Goal: Information Seeking & Learning: Learn about a topic

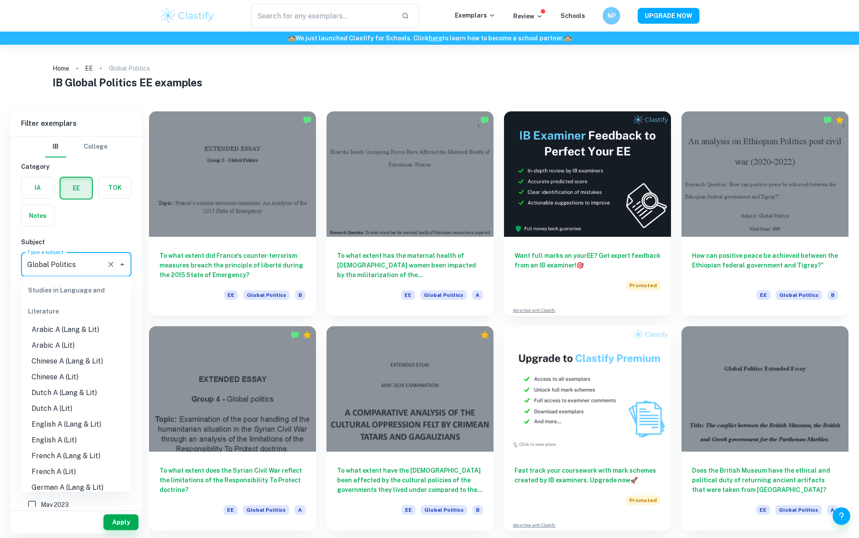
click at [57, 271] on input "Global Politics" at bounding box center [64, 264] width 78 height 17
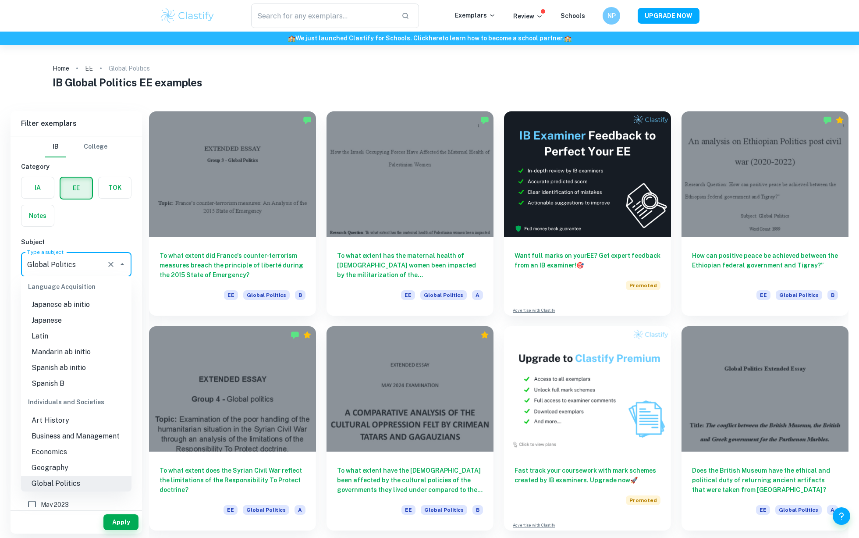
click at [93, 232] on div "IB College Category IA EE TOK Notes Subject Type a subject Global Politics Type…" at bounding box center [77, 368] width 132 height 465
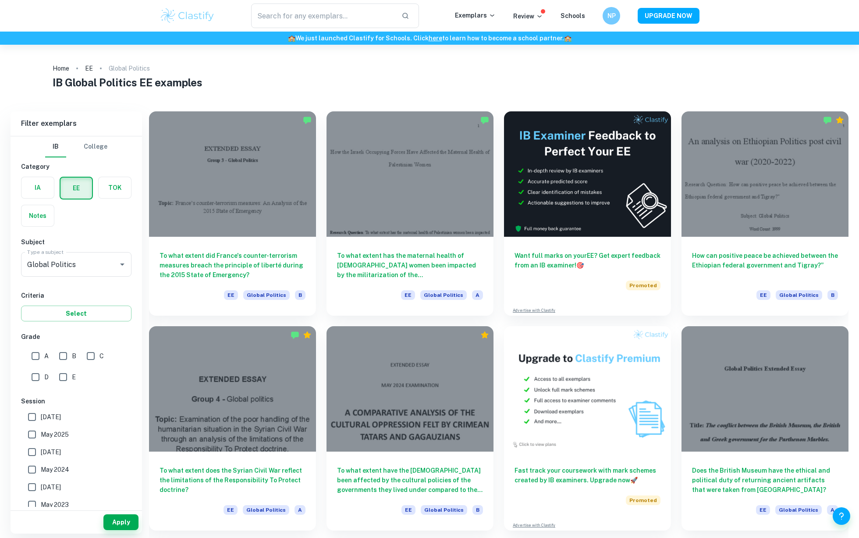
click at [43, 192] on label "button" at bounding box center [37, 187] width 32 height 21
click at [0, 0] on input "radio" at bounding box center [0, 0] width 0 height 0
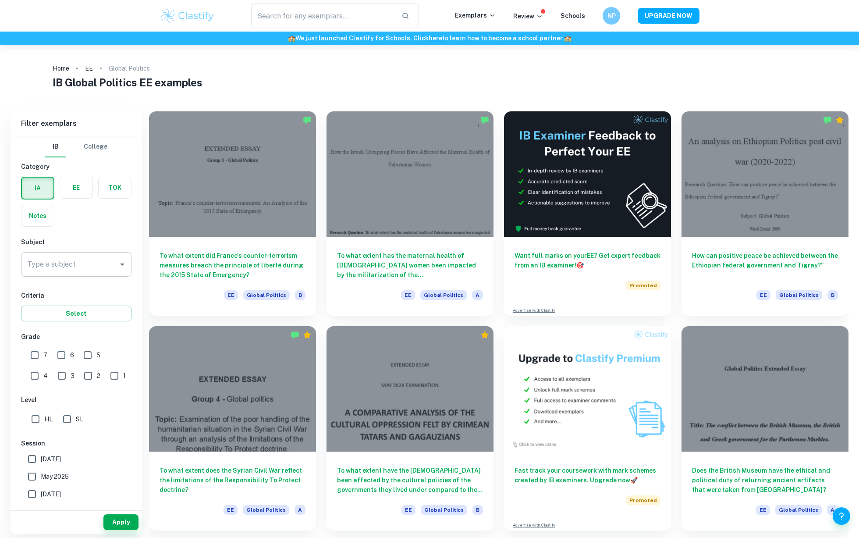
click at [69, 257] on input "Global Politics" at bounding box center [69, 264] width 89 height 17
click at [77, 317] on li "Global Politics Engagement Activity" at bounding box center [76, 314] width 110 height 26
type input "Global Politics Engagement Activity"
click at [109, 520] on button "Apply" at bounding box center [120, 522] width 35 height 16
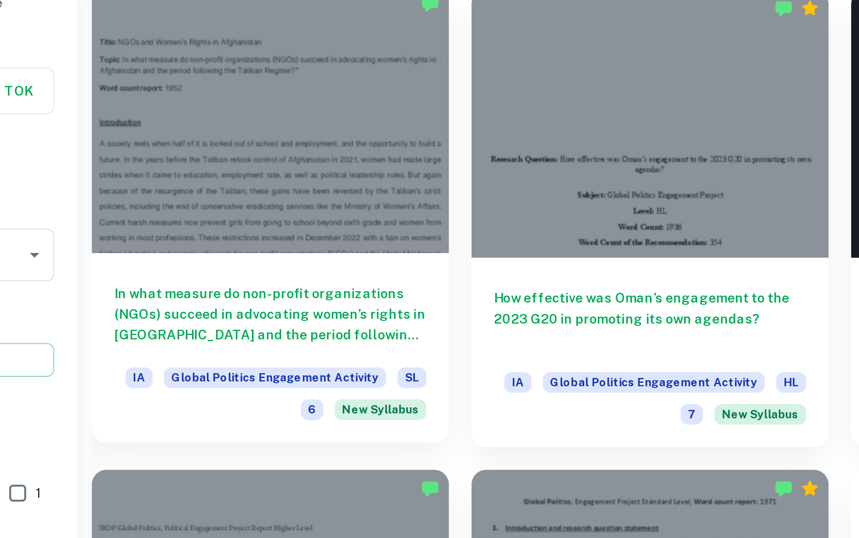
scroll to position [220, 0]
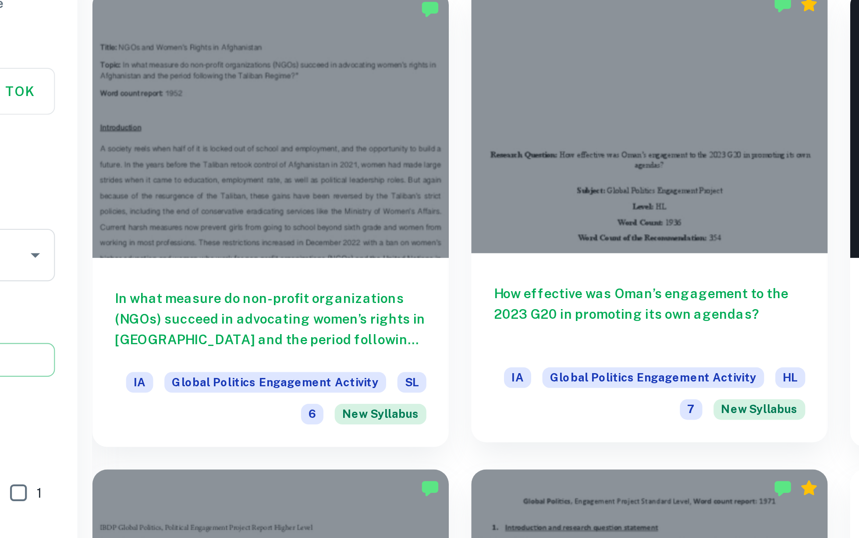
click at [368, 216] on div at bounding box center [410, 165] width 167 height 125
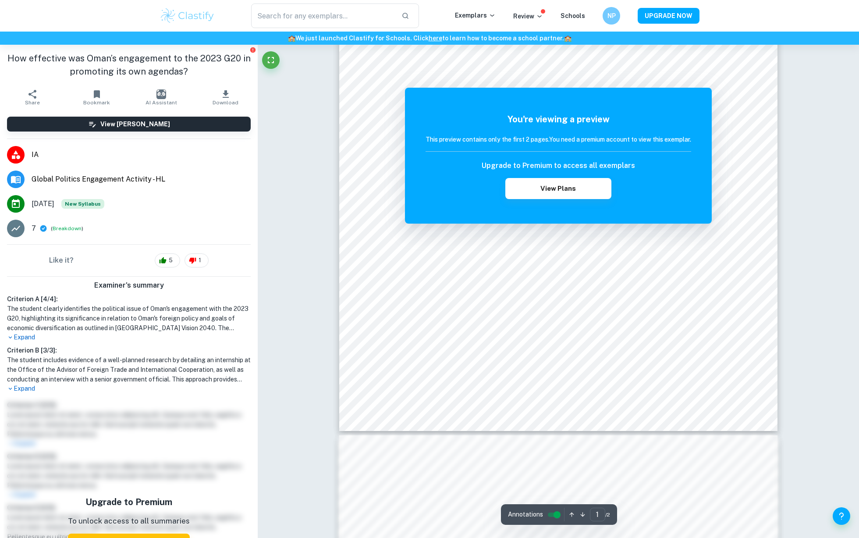
scroll to position [14, 0]
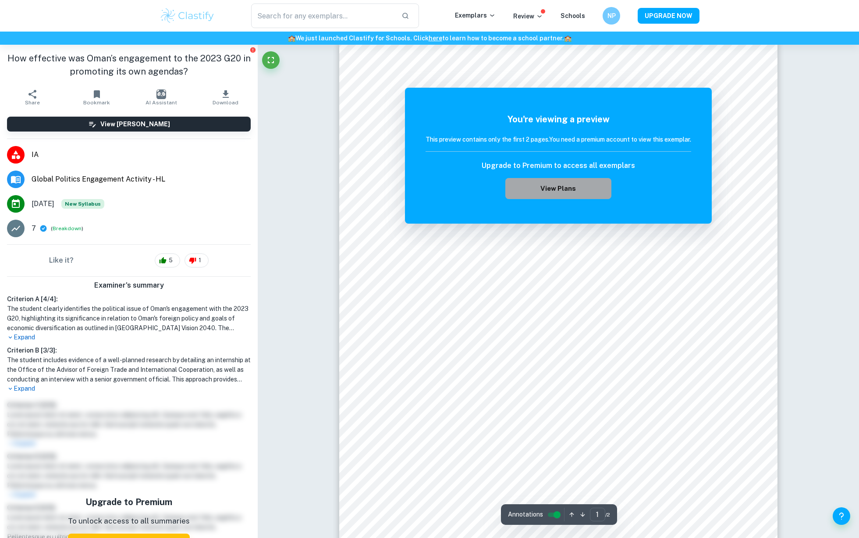
click at [561, 181] on button "View Plans" at bounding box center [559, 188] width 106 height 21
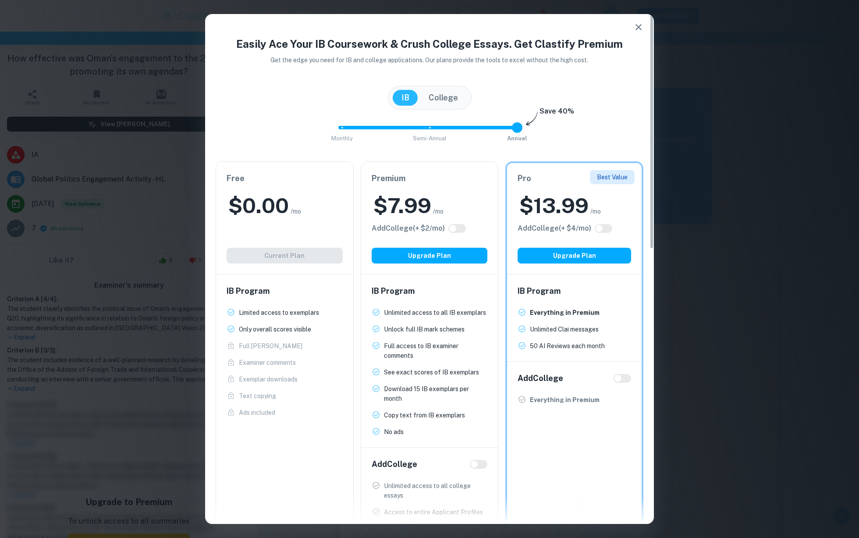
click at [419, 200] on h2 "$ 7.99" at bounding box center [403, 206] width 58 height 28
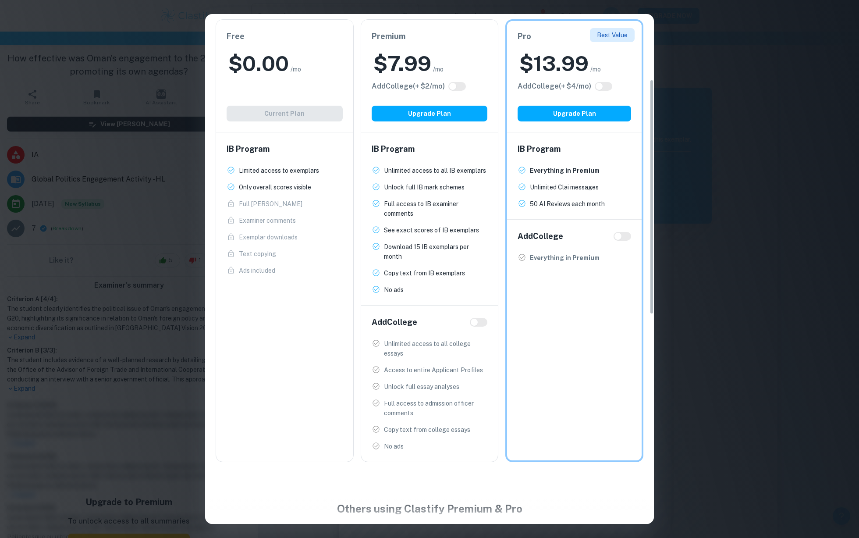
scroll to position [135, 0]
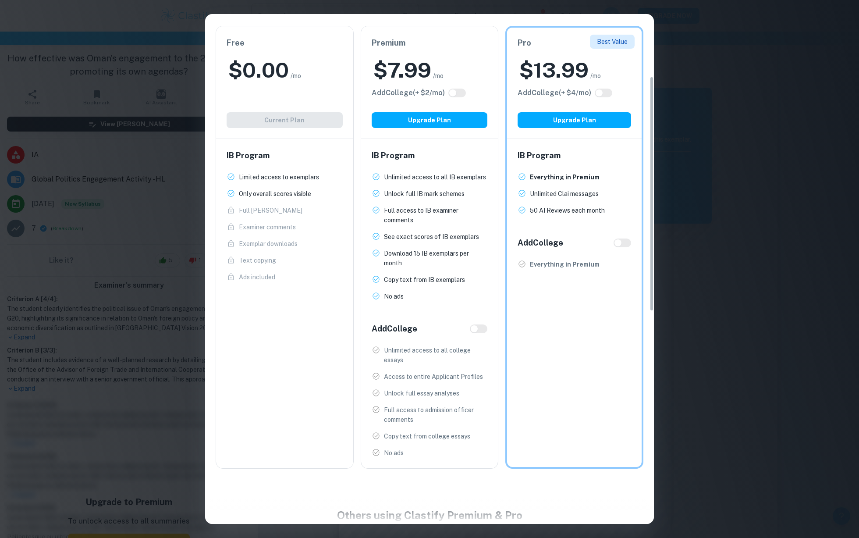
click at [478, 325] on input "checkbox" at bounding box center [474, 328] width 21 height 7
checkbox input "true"
click at [478, 325] on input "checkbox" at bounding box center [483, 328] width 21 height 7
checkbox input "false"
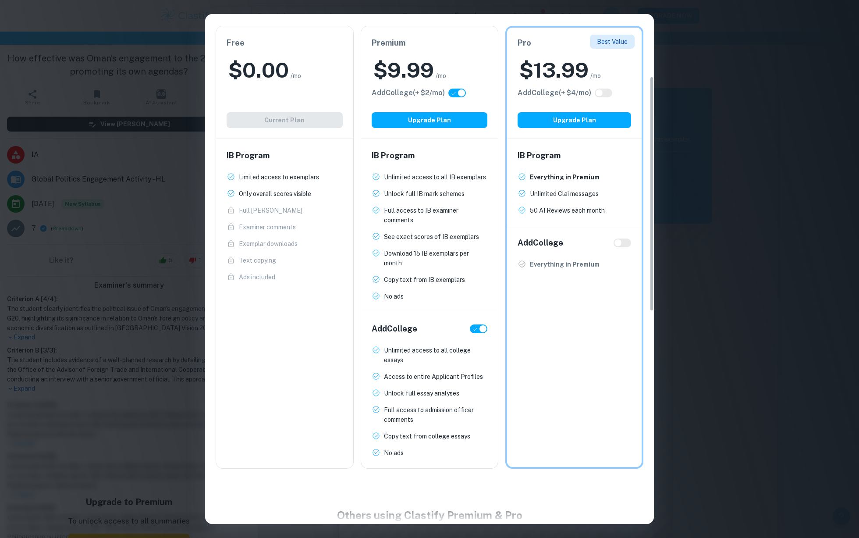
checkbox input "false"
click at [478, 325] on input "checkbox" at bounding box center [474, 328] width 21 height 7
checkbox input "true"
click at [479, 325] on input "checkbox" at bounding box center [483, 328] width 21 height 7
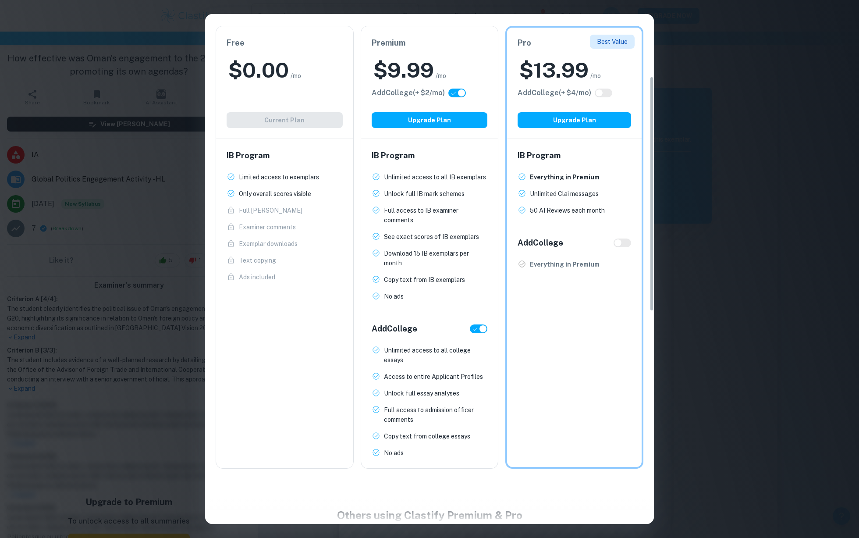
checkbox input "false"
click at [455, 116] on button "Upgrade Plan" at bounding box center [430, 120] width 116 height 16
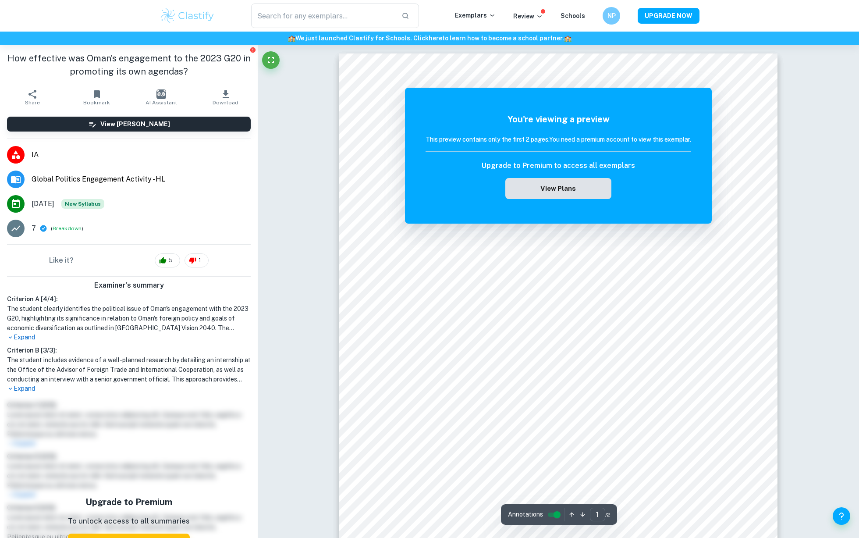
click at [563, 178] on button "View Plans" at bounding box center [559, 188] width 106 height 21
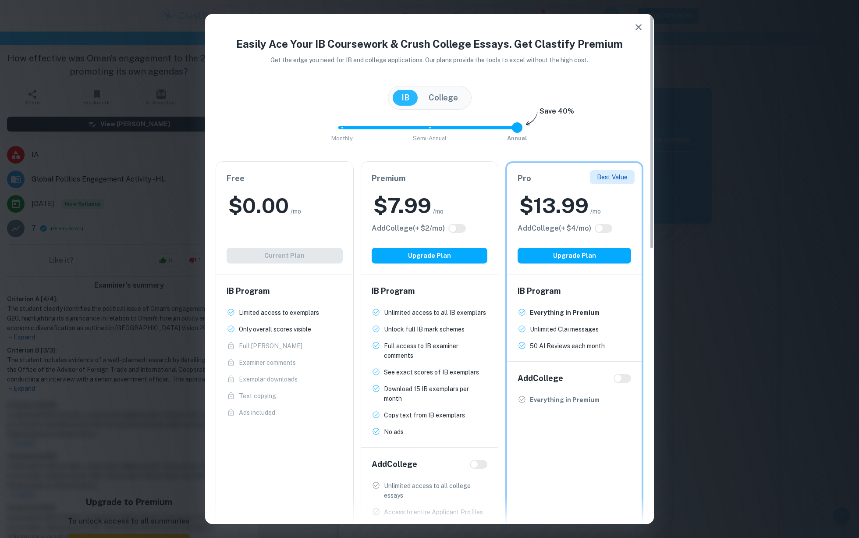
click at [443, 205] on div "$ 7.99 /mo" at bounding box center [430, 206] width 116 height 28
click at [431, 252] on button "Upgrade Plan" at bounding box center [430, 256] width 116 height 16
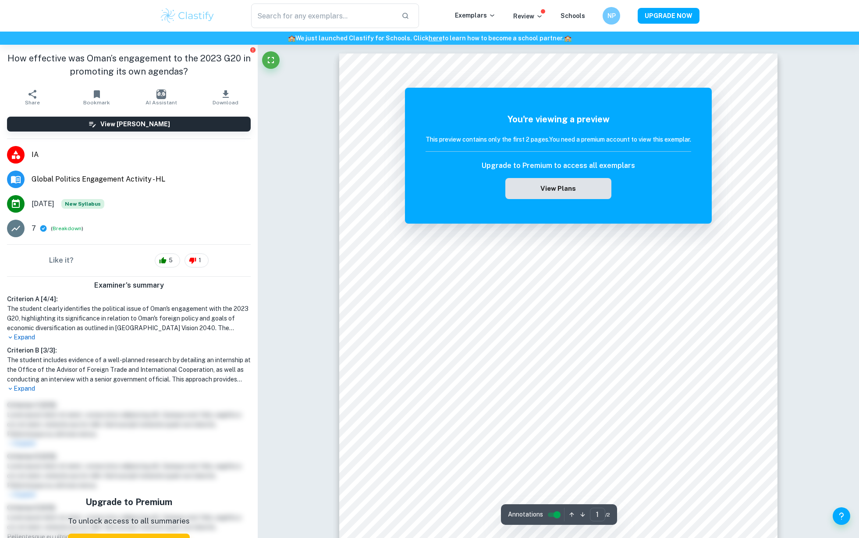
click at [590, 184] on button "View Plans" at bounding box center [559, 188] width 106 height 21
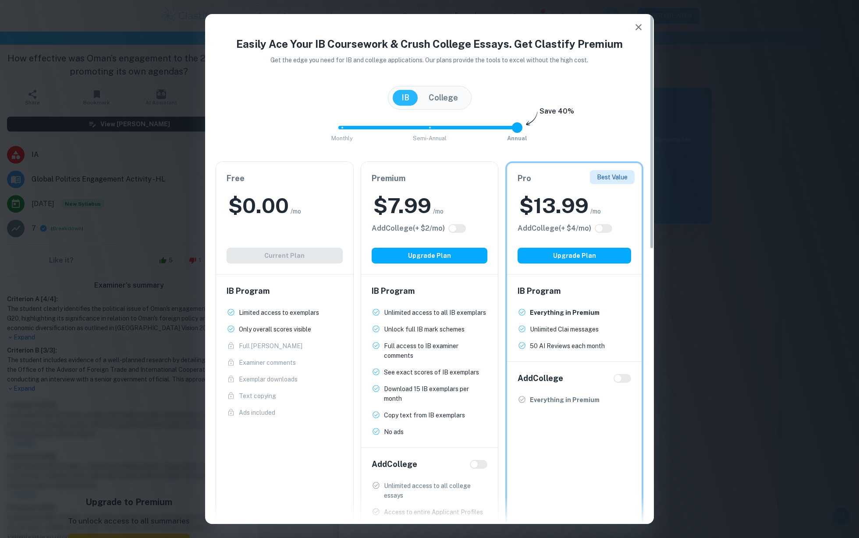
type input "0"
drag, startPoint x: 520, startPoint y: 128, endPoint x: 338, endPoint y: 158, distance: 183.9
click at [338, 158] on div "Easily Ace Your IB Coursework & Crush College Essays. Get Clastify Premium Get …" at bounding box center [429, 320] width 449 height 568
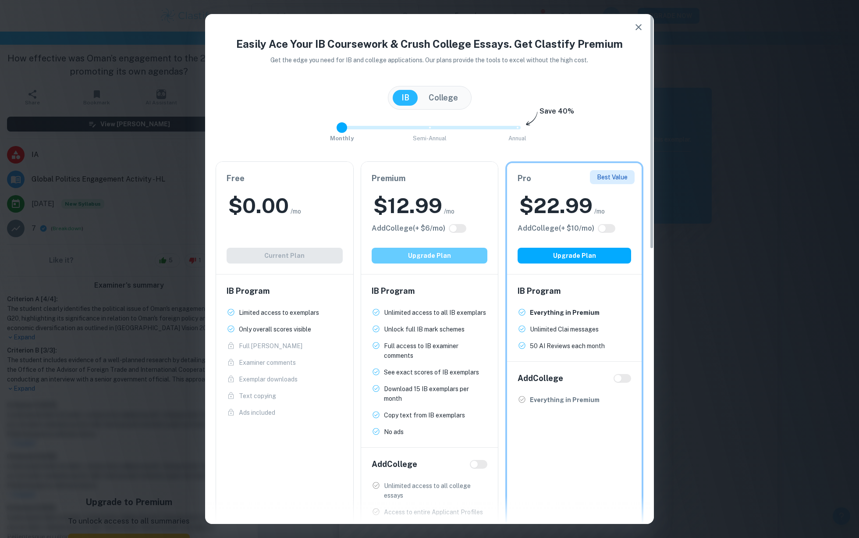
click at [435, 251] on button "Upgrade Plan" at bounding box center [430, 256] width 116 height 16
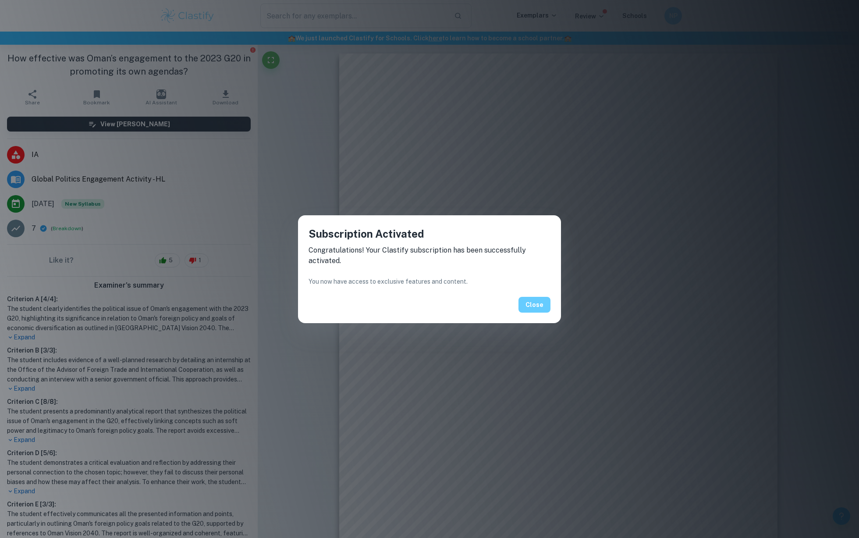
click at [536, 305] on button "Close" at bounding box center [535, 305] width 32 height 16
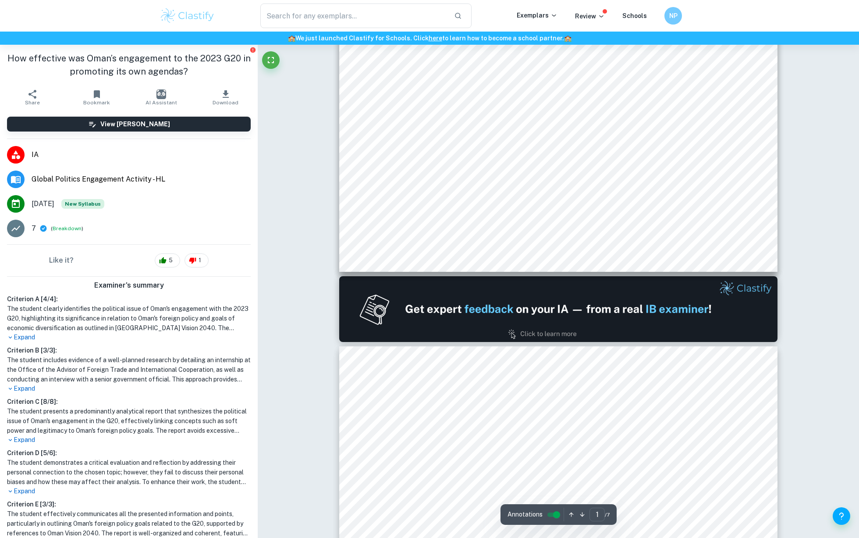
type input "2"
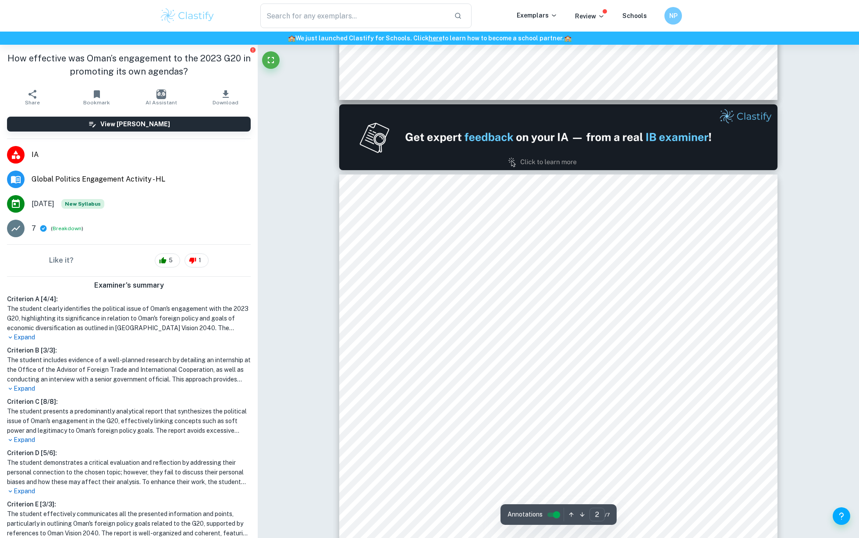
scroll to position [597, 0]
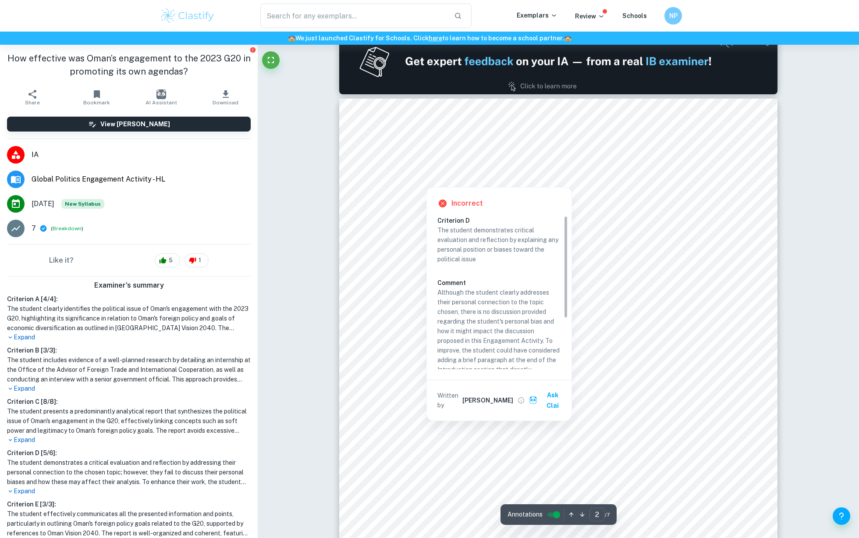
click at [410, 171] on div at bounding box center [558, 171] width 335 height 10
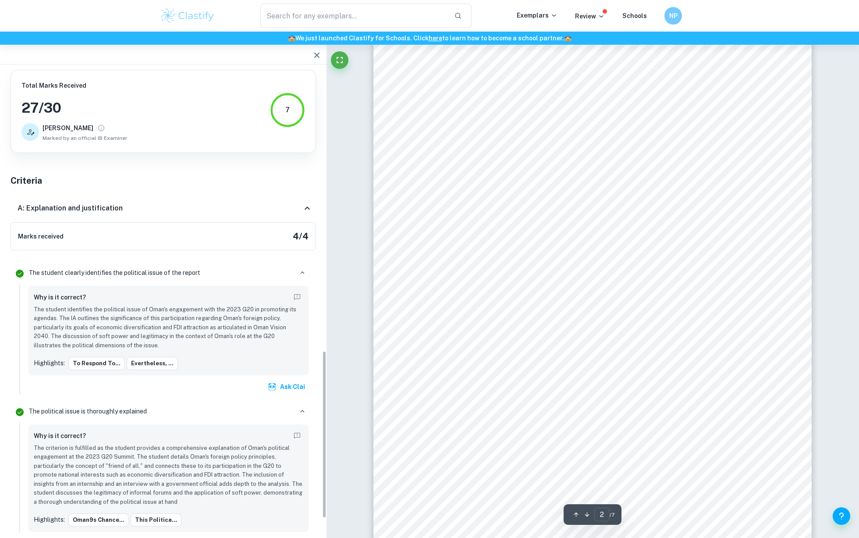
scroll to position [756, 0]
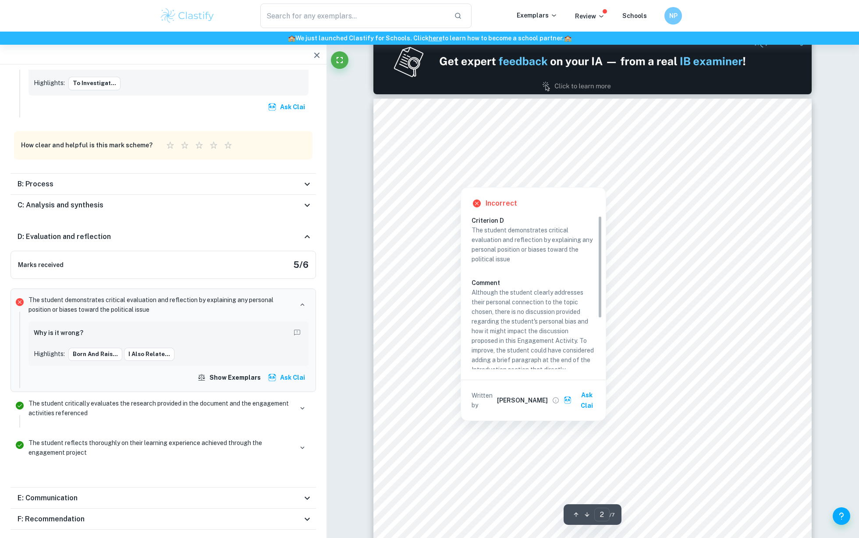
click at [442, 173] on div at bounding box center [592, 171] width 335 height 10
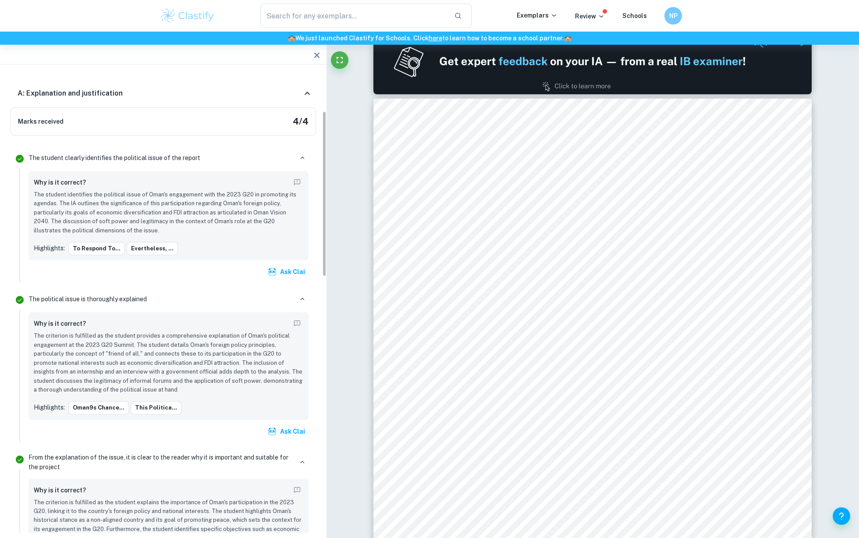
scroll to position [0, 0]
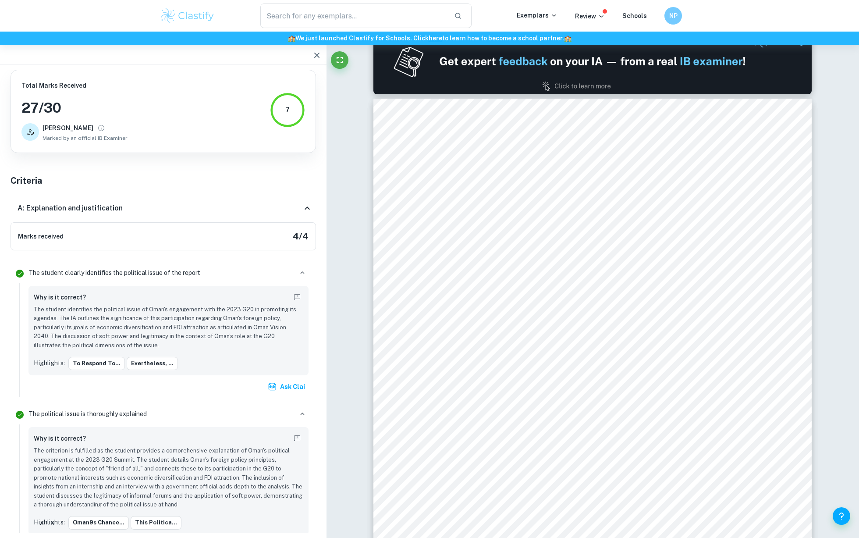
click at [224, 239] on div "Marks received 4 / 4" at bounding box center [164, 236] width 306 height 28
click at [314, 217] on div "A: Explanation and justification" at bounding box center [164, 208] width 306 height 28
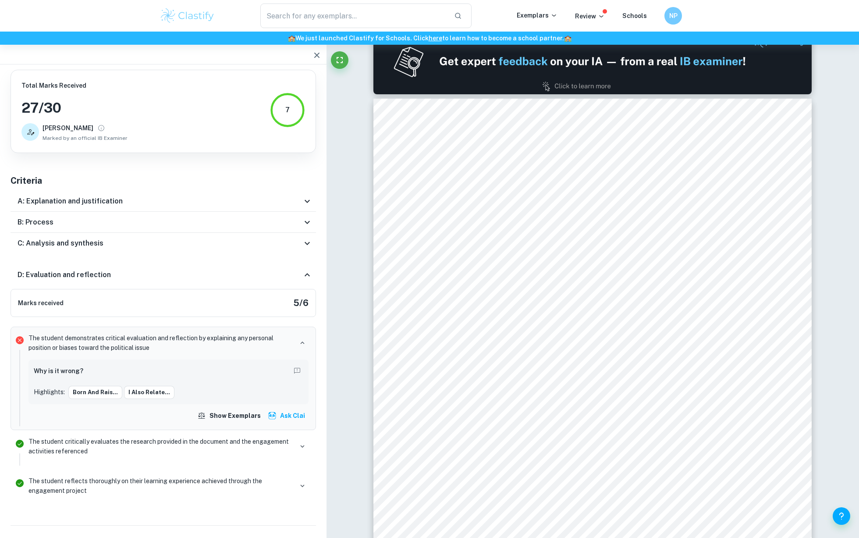
click at [314, 217] on div "B: Process" at bounding box center [164, 222] width 306 height 21
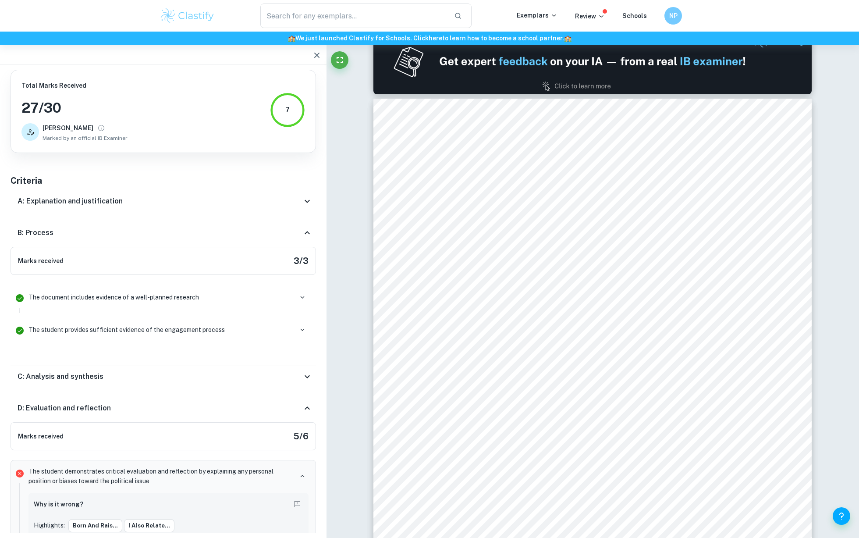
click at [307, 204] on icon at bounding box center [307, 201] width 11 height 11
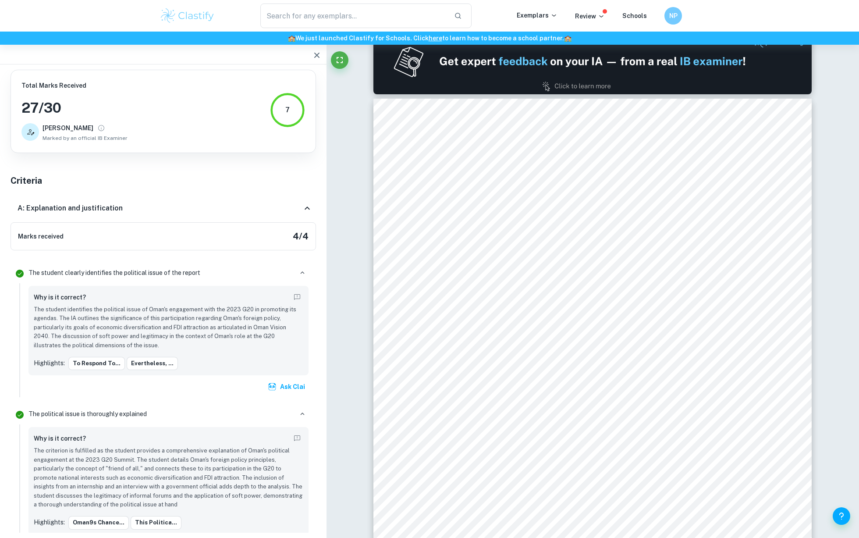
drag, startPoint x: 307, startPoint y: 204, endPoint x: 311, endPoint y: 206, distance: 4.6
click at [307, 204] on icon at bounding box center [307, 208] width 11 height 11
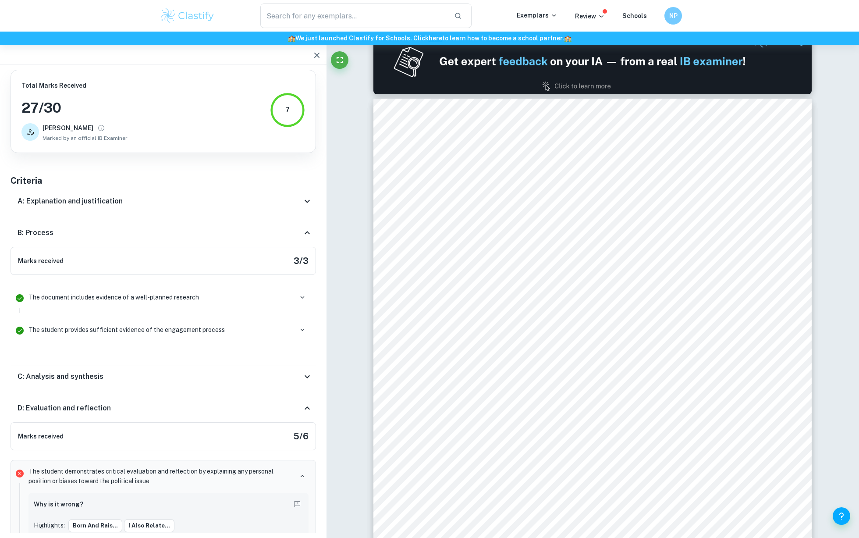
click at [302, 228] on div "B: Process" at bounding box center [164, 233] width 306 height 28
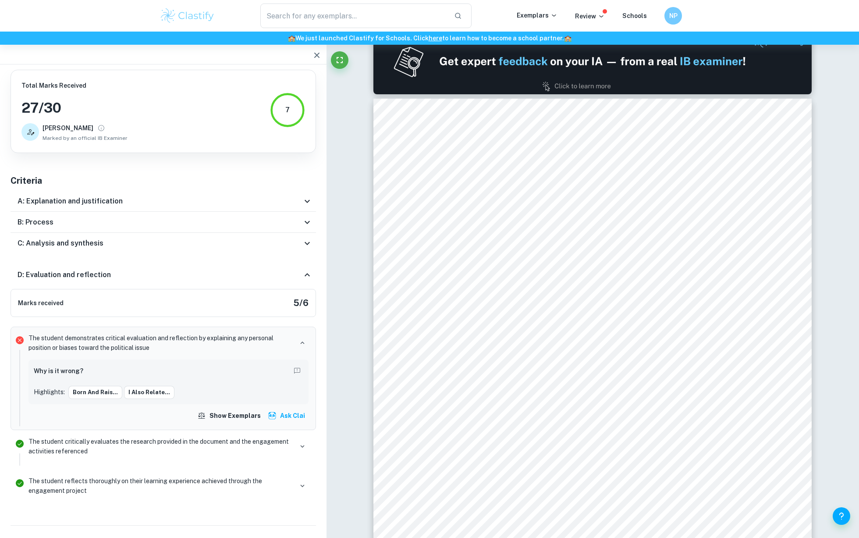
click at [309, 275] on icon at bounding box center [307, 274] width 5 height 3
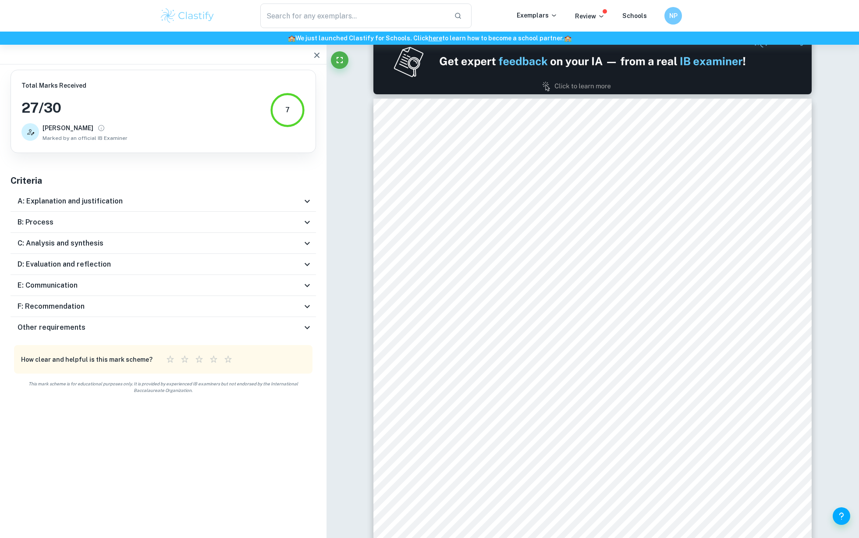
click at [308, 304] on icon at bounding box center [307, 306] width 11 height 11
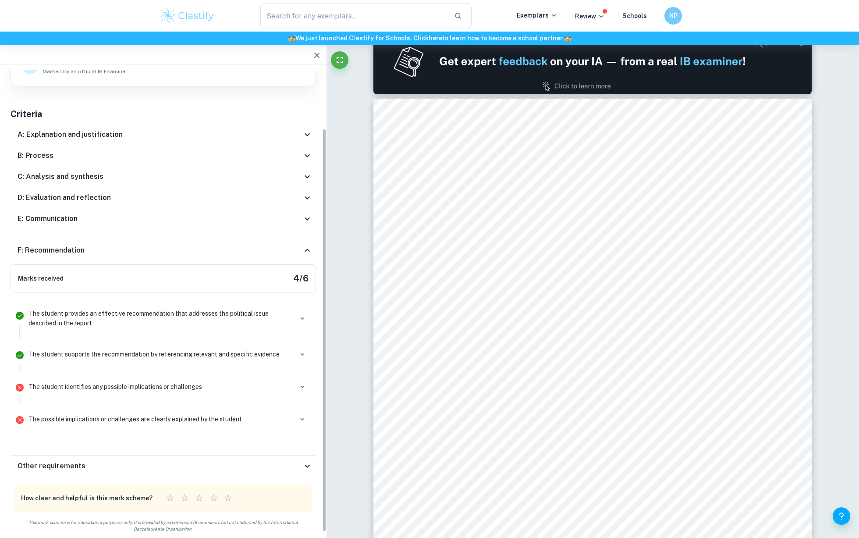
scroll to position [68, 0]
click at [305, 253] on icon at bounding box center [307, 249] width 11 height 11
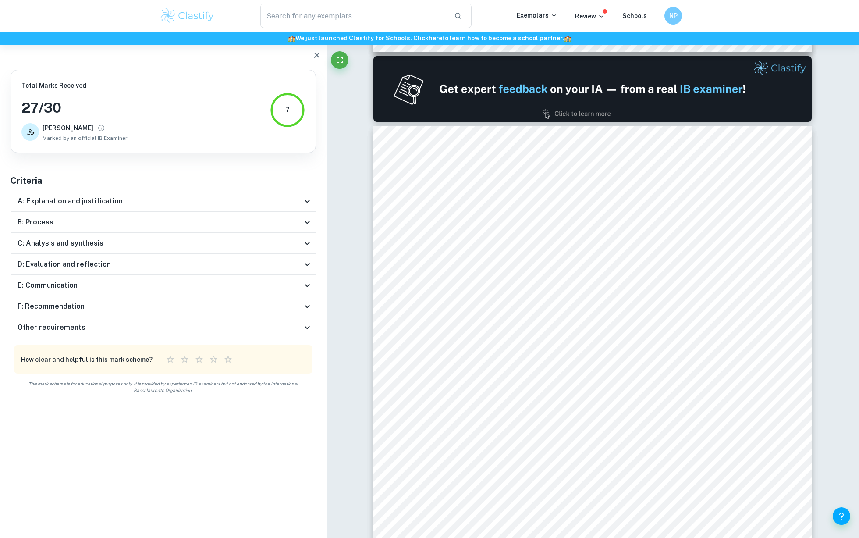
scroll to position [557, 0]
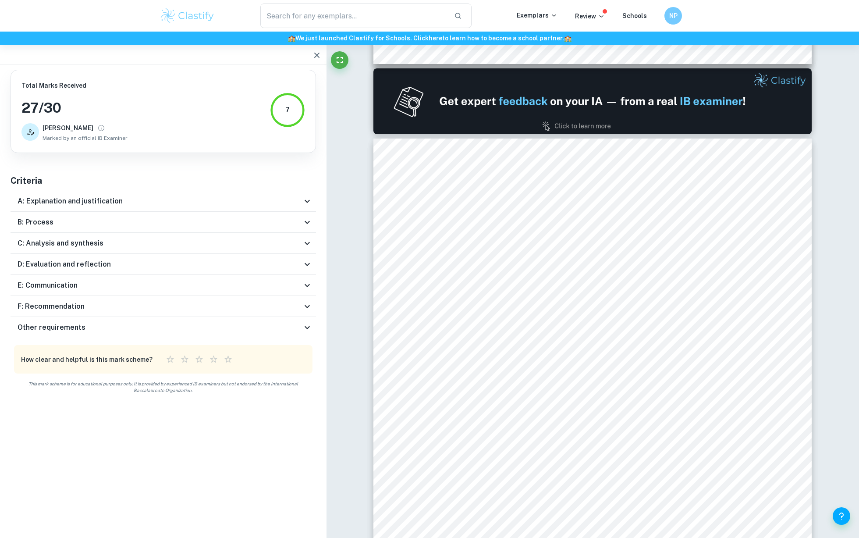
click at [300, 319] on div "Other requirements" at bounding box center [164, 327] width 306 height 21
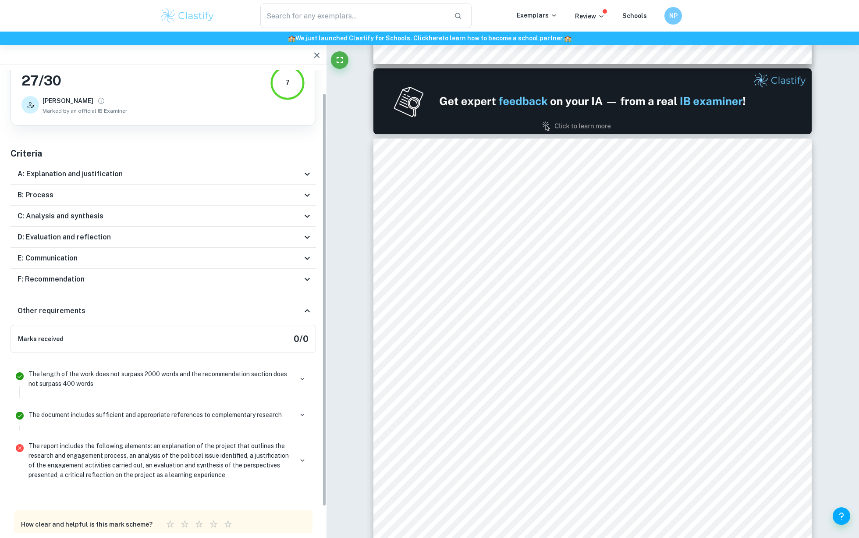
scroll to position [29, 0]
click at [306, 310] on icon at bounding box center [307, 309] width 11 height 11
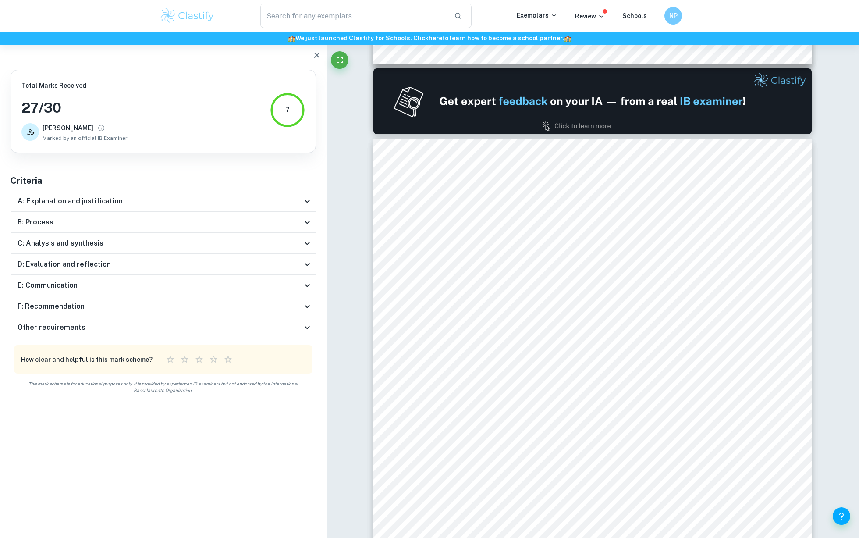
click at [309, 235] on div "C: Analysis and synthesis" at bounding box center [164, 243] width 306 height 21
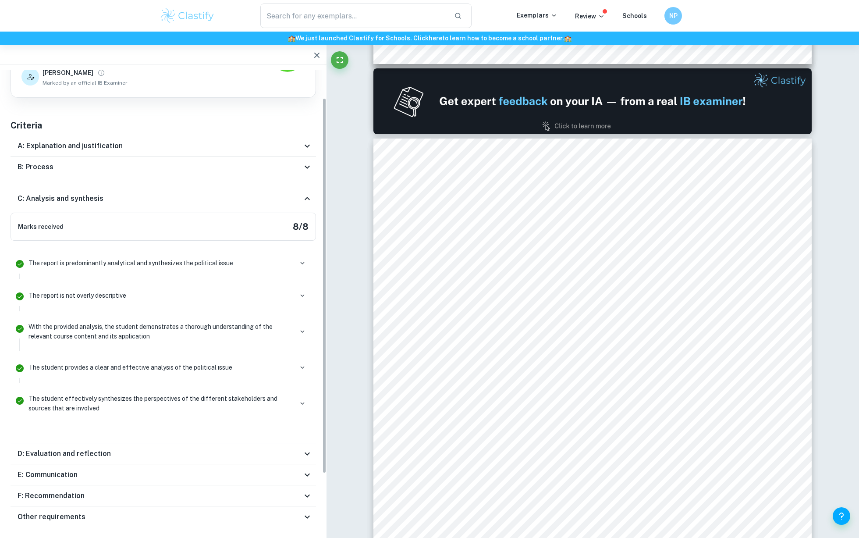
scroll to position [59, 0]
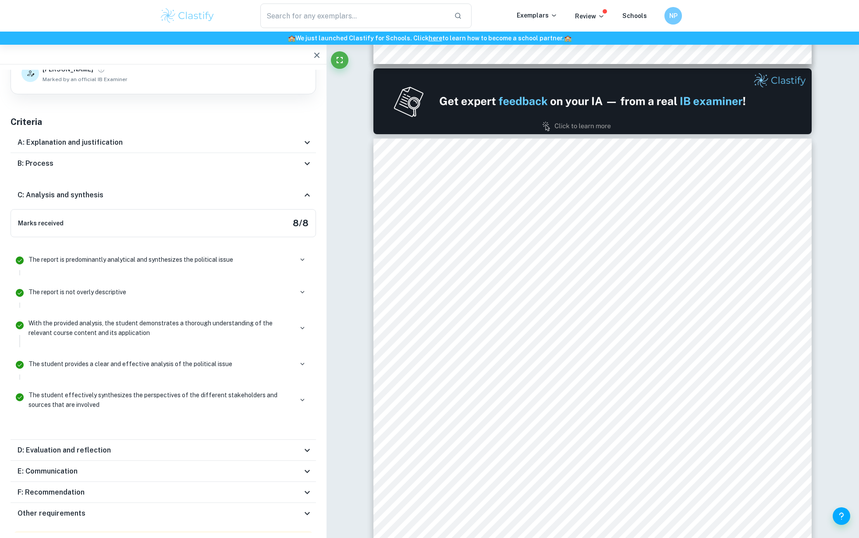
click at [312, 169] on div "B: Process" at bounding box center [164, 163] width 306 height 21
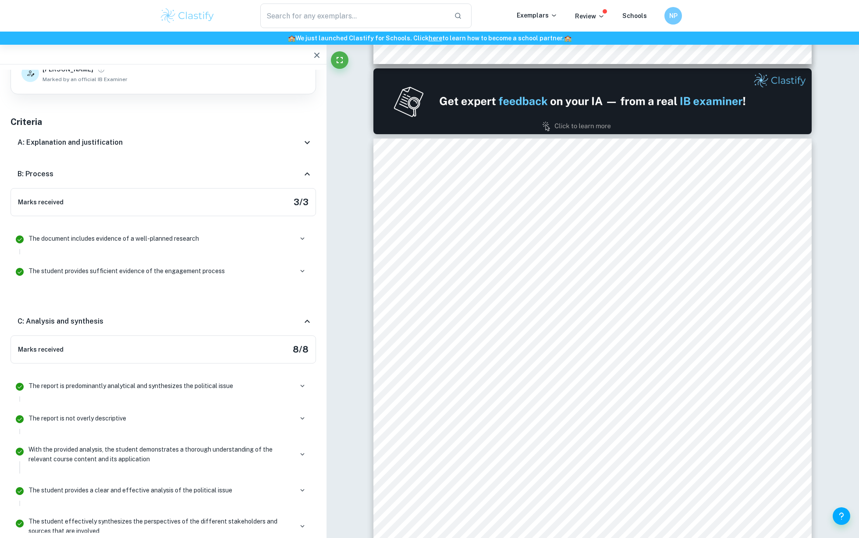
click at [310, 158] on div "Total Marks Received 27 / 30 Sara Marked by an official IB Examiner 7 Criteria …" at bounding box center [163, 358] width 327 height 695
click at [310, 146] on icon at bounding box center [307, 142] width 11 height 11
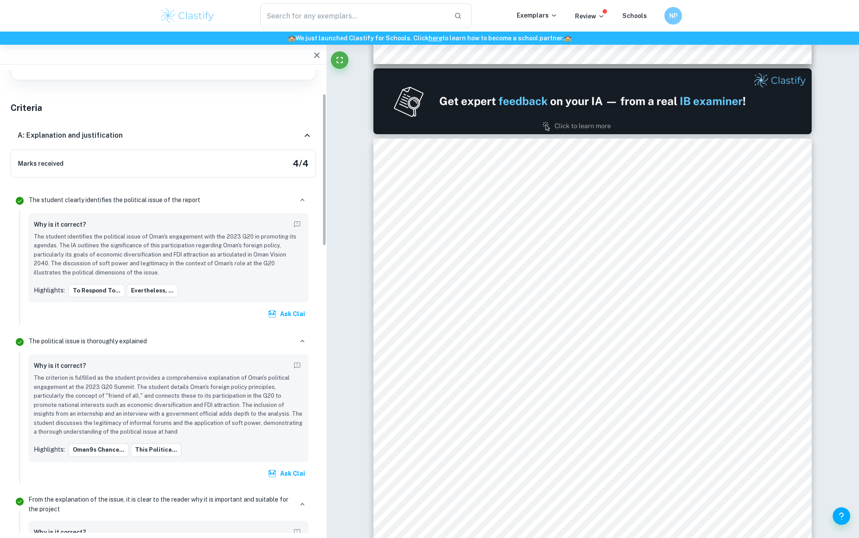
scroll to position [74, 0]
click at [93, 292] on button "To respond to..." at bounding box center [96, 289] width 57 height 13
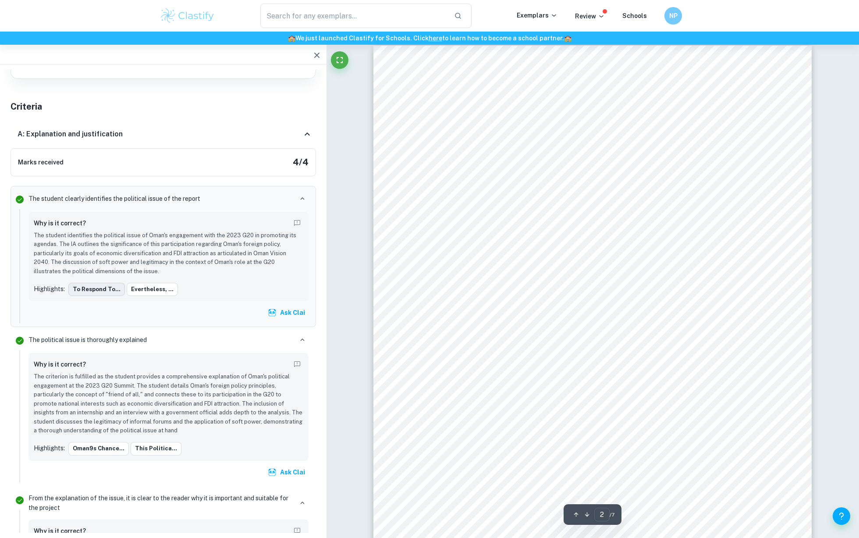
scroll to position [668, 0]
click at [146, 284] on button "evertheless, ..." at bounding box center [152, 289] width 51 height 13
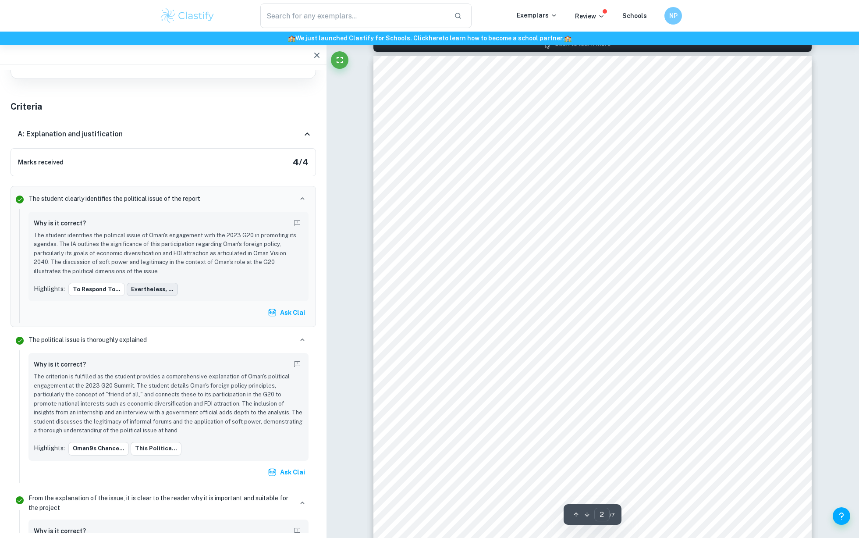
scroll to position [615, 0]
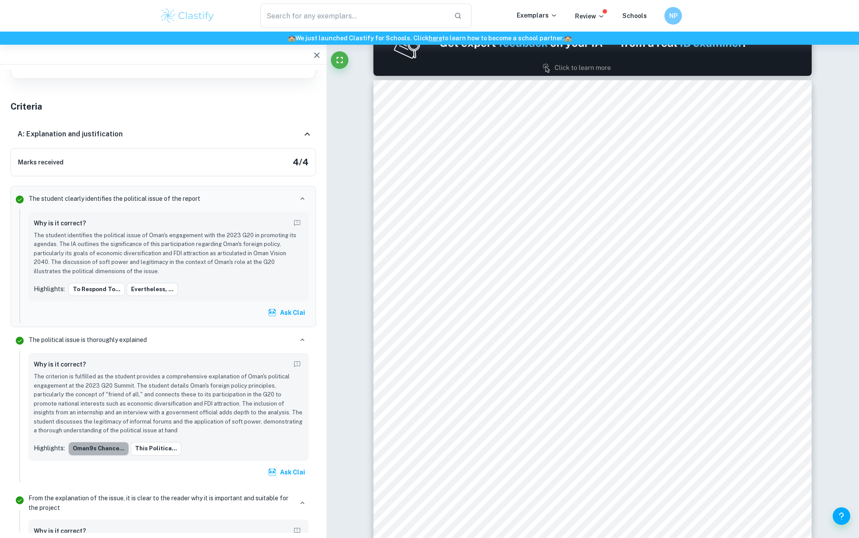
click at [105, 443] on button "Oman9s chance..." at bounding box center [98, 448] width 61 height 13
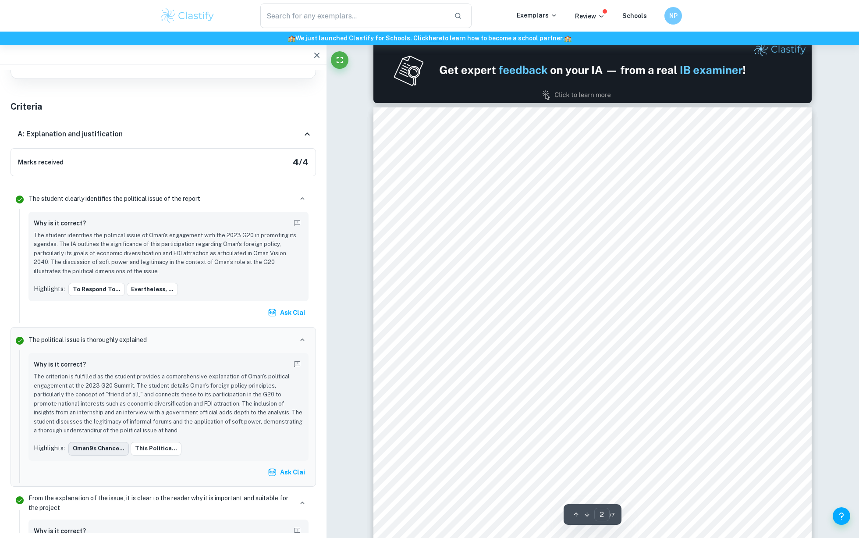
scroll to position [571, 0]
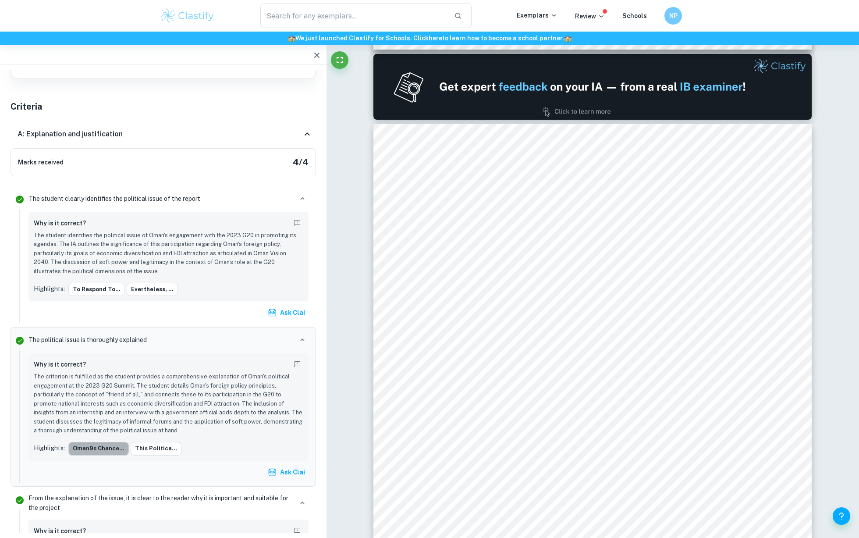
click at [105, 448] on button "Oman9s chance..." at bounding box center [98, 448] width 61 height 13
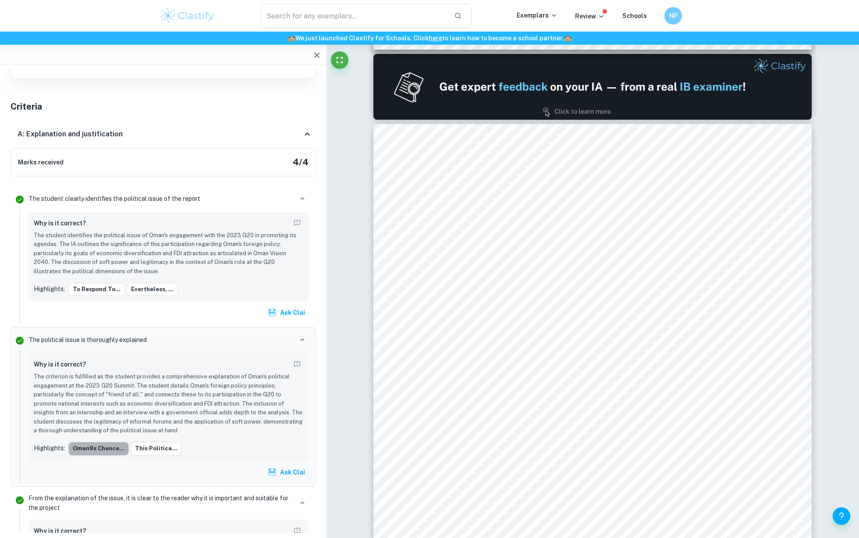
click at [105, 448] on button "Oman9s chance..." at bounding box center [98, 448] width 61 height 13
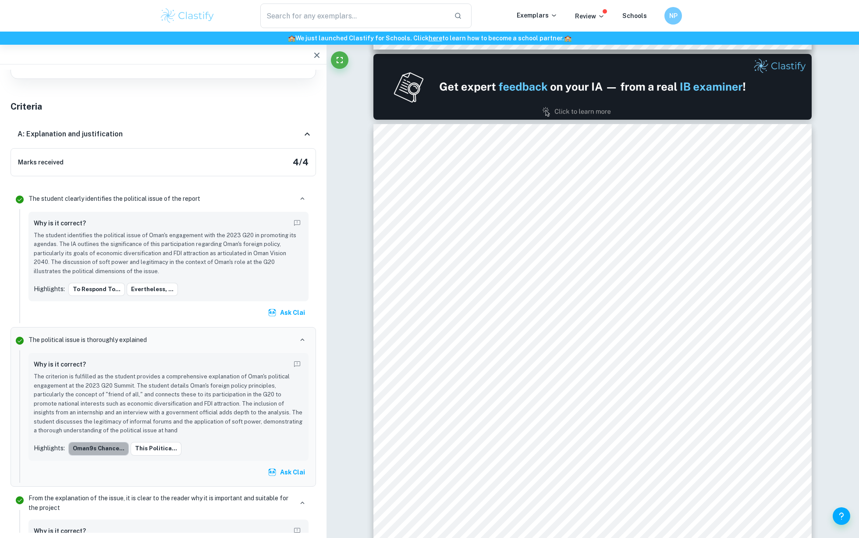
click at [105, 448] on button "Oman9s chance..." at bounding box center [98, 448] width 61 height 13
click at [121, 424] on p "The criterion is fulfilled as the student provides a comprehensive explanation …" at bounding box center [169, 403] width 270 height 63
click at [175, 443] on div "Oman9s chance... this politica..." at bounding box center [185, 448] width 235 height 13
click at [171, 443] on button "this politica..." at bounding box center [156, 448] width 51 height 13
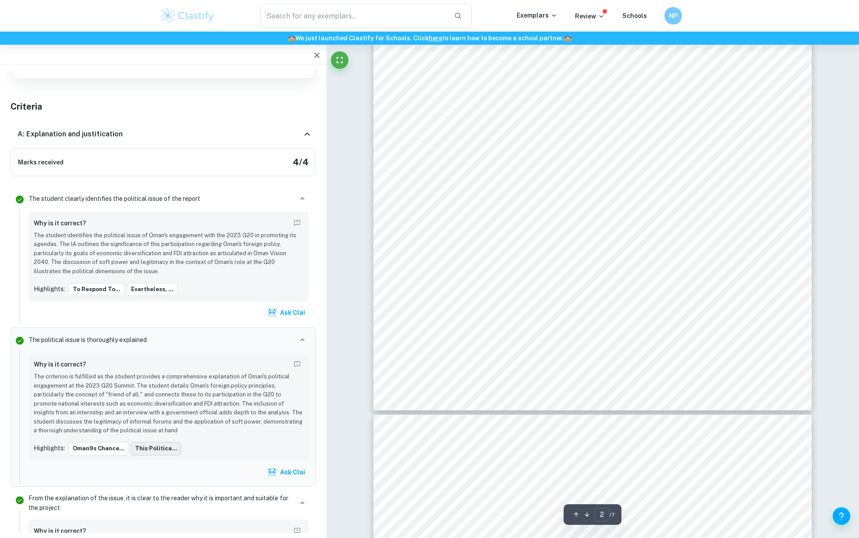
scroll to position [876, 0]
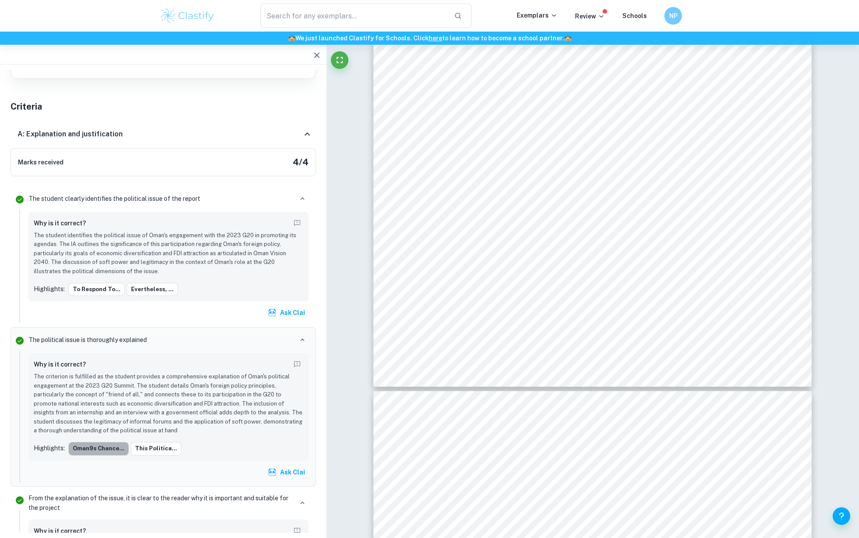
click at [109, 446] on button "Oman9s chance..." at bounding box center [98, 448] width 61 height 13
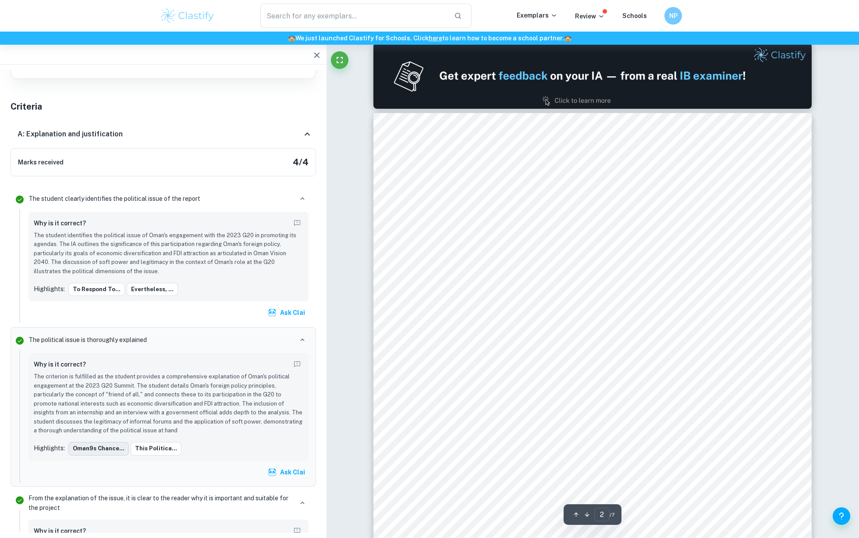
scroll to position [571, 0]
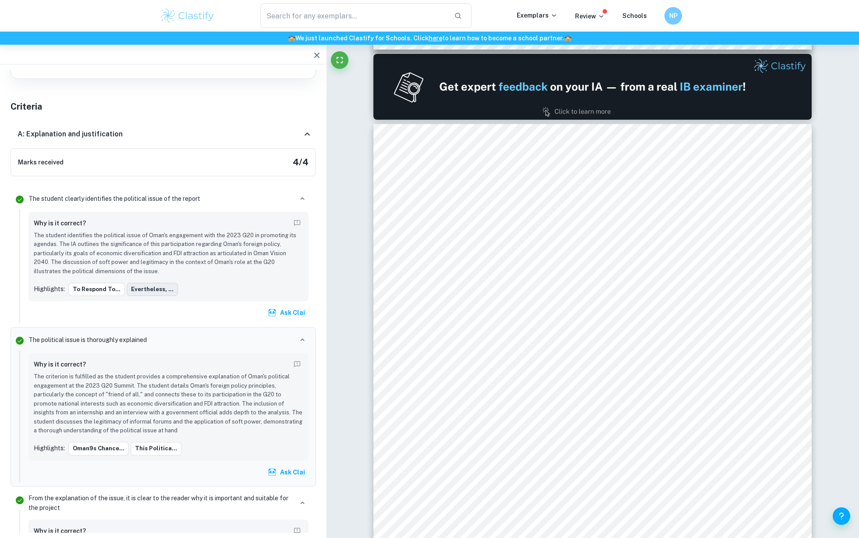
click at [146, 289] on button "evertheless, ..." at bounding box center [152, 289] width 51 height 13
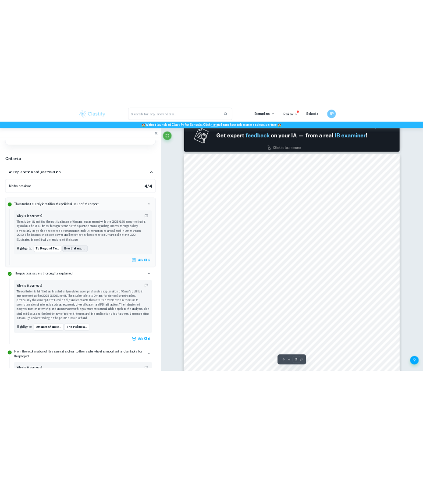
scroll to position [615, 0]
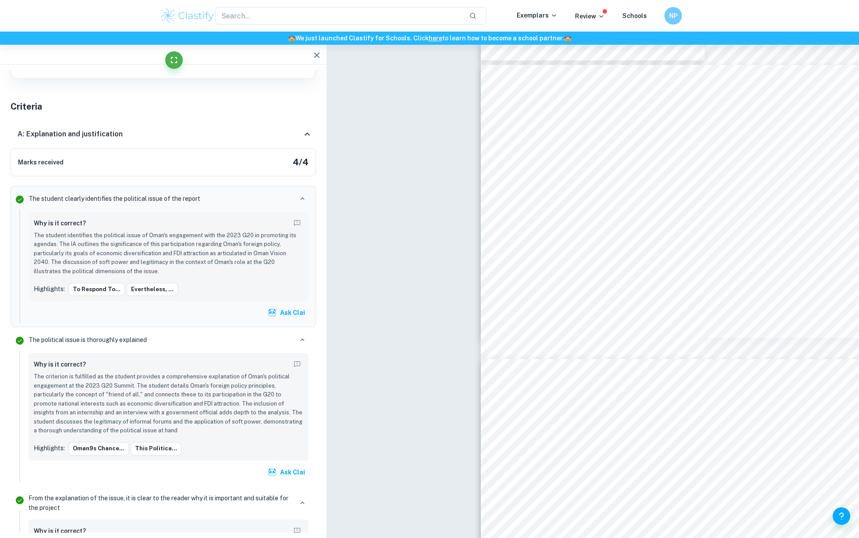
type input "3"
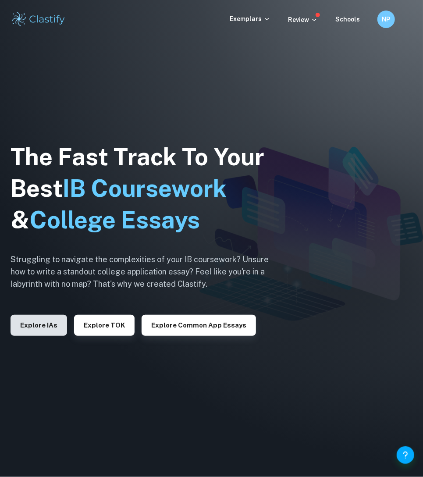
click at [32, 333] on button "Explore IAs" at bounding box center [39, 325] width 57 height 21
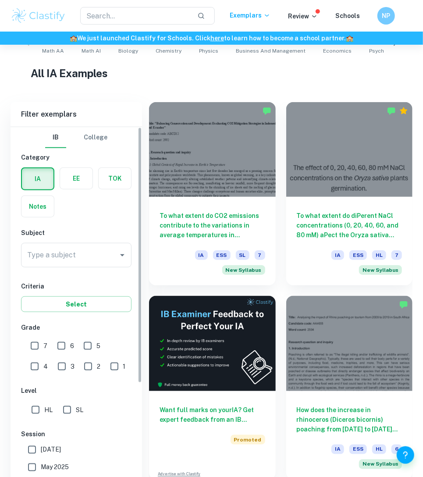
scroll to position [322, 0]
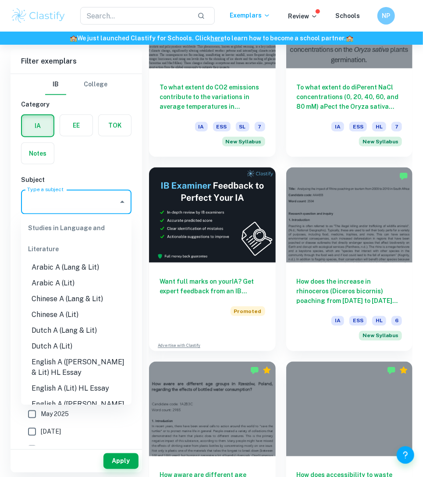
click at [57, 205] on div "Type a subject Type a subject" at bounding box center [76, 202] width 110 height 25
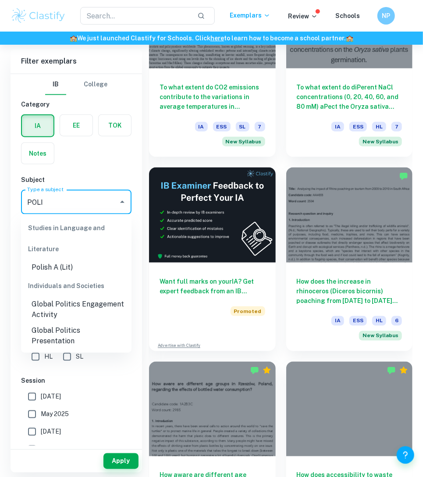
click at [61, 315] on li "Global Politics Engagement Activity" at bounding box center [76, 310] width 110 height 26
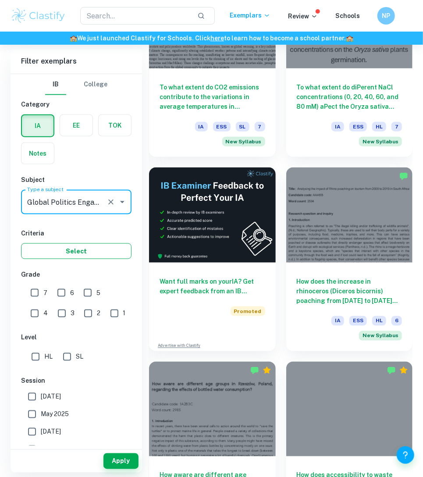
type input "Global Politics Engagement Activity"
click at [108, 248] on button "Select" at bounding box center [76, 251] width 110 height 16
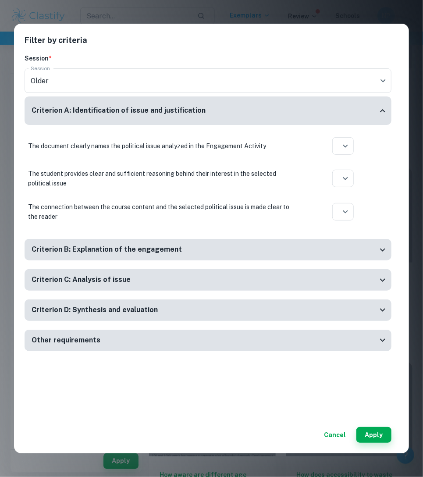
click at [325, 18] on div "Filter by criteria Session * Session Older current Session Criterion A: Identif…" at bounding box center [211, 238] width 423 height 477
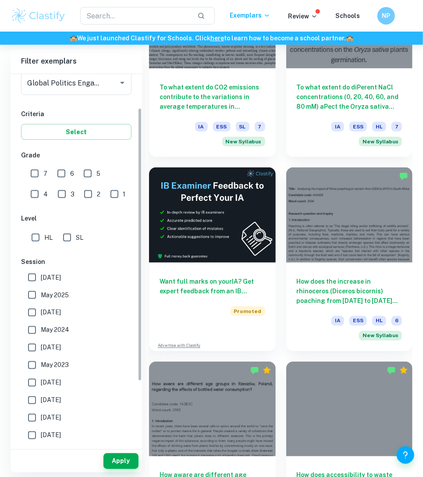
scroll to position [131, 0]
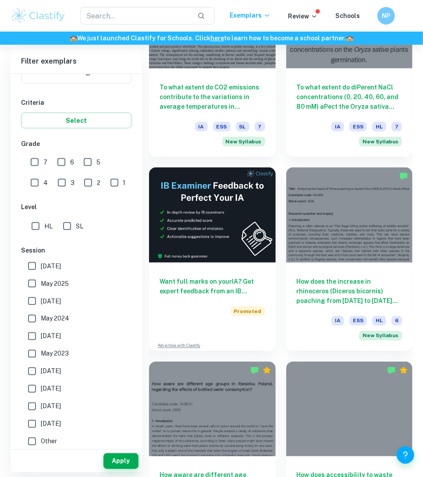
click at [36, 167] on input "7" at bounding box center [35, 162] width 18 height 18
checkbox input "true"
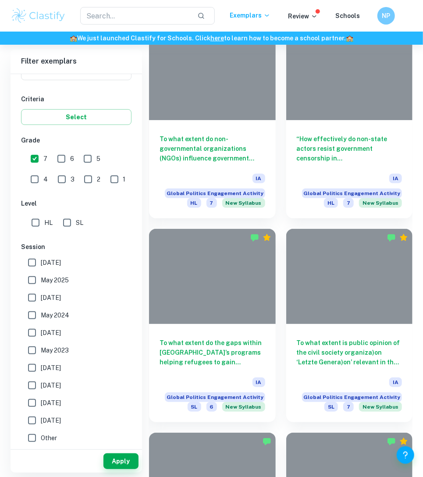
scroll to position [1302, 0]
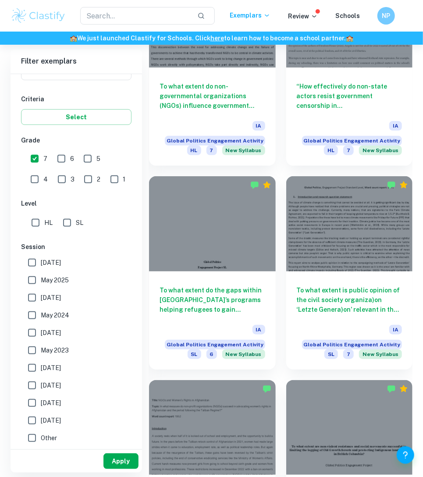
click at [118, 464] on button "Apply" at bounding box center [120, 461] width 35 height 16
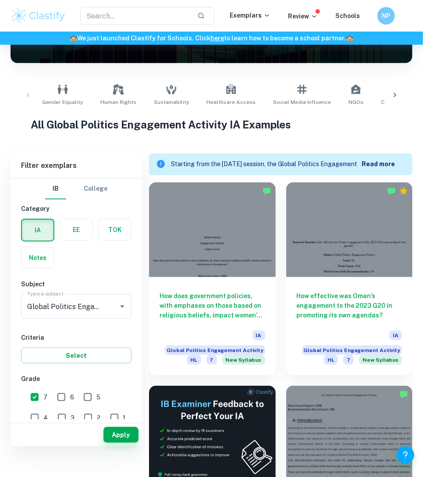
scroll to position [175, 0]
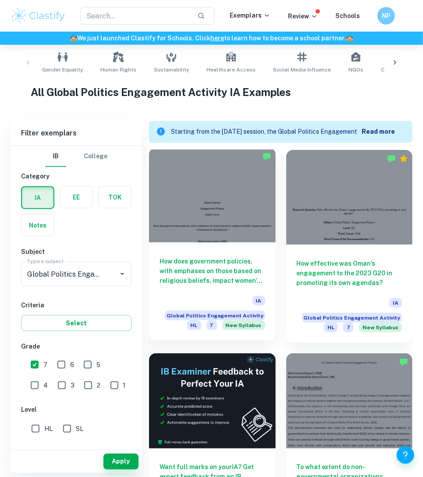
click at [246, 282] on h6 "How does government policies, with emphases on those based on religious beliefs…" at bounding box center [213, 271] width 106 height 29
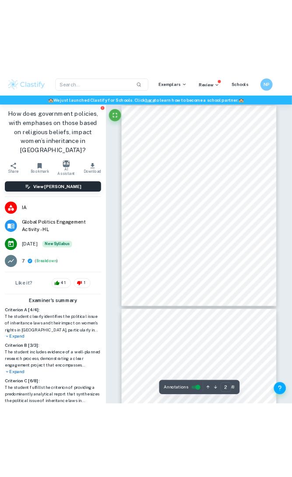
scroll to position [338, 0]
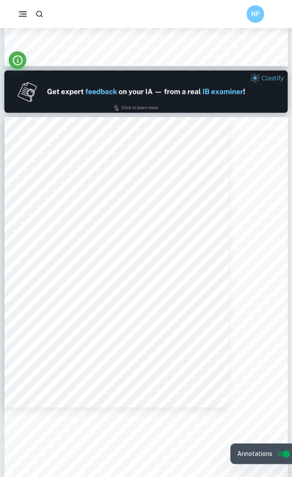
click at [111, 188] on span "Moudawana; [DEMOGRAPHIC_DATA] orphans, who do not have brothers, must leave hal…" at bounding box center [168, 187] width 260 height 6
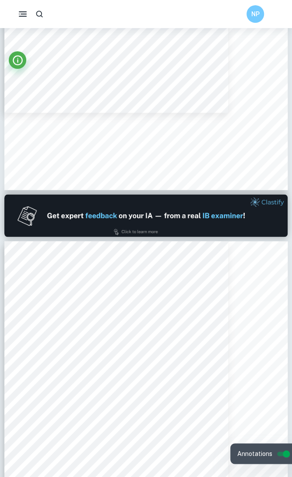
scroll to position [0, 0]
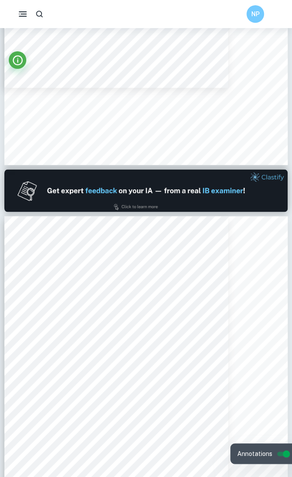
type input "2"
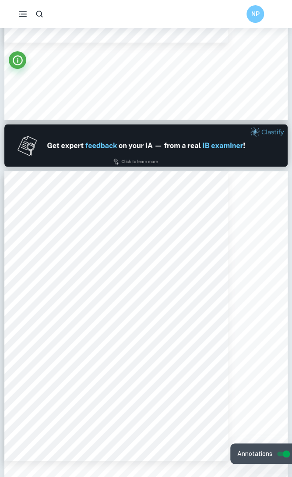
scroll to position [351, 0]
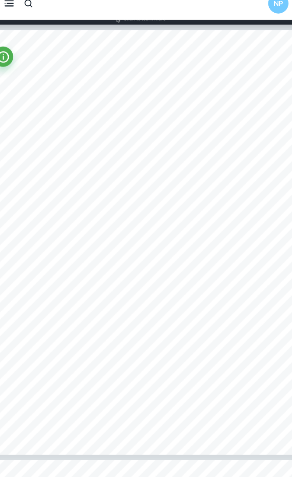
scroll to position [418, 0]
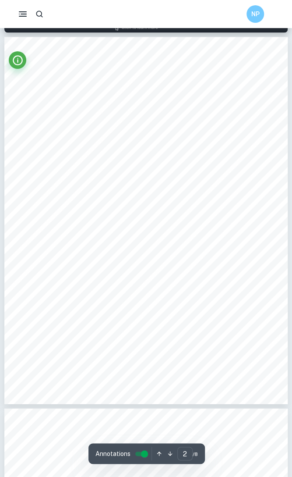
click at [109, 141] on span "beliefs," at bounding box center [109, 144] width 17 height 6
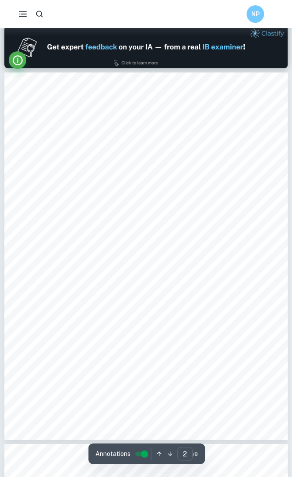
scroll to position [374, 0]
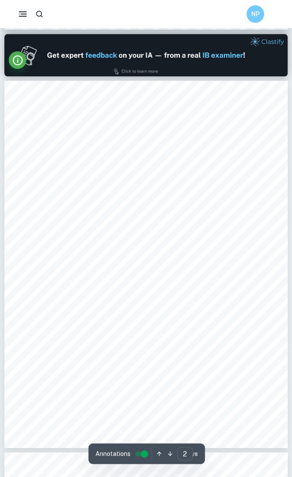
click at [139, 178] on span "8How do government policies, with emphases on those" at bounding box center [189, 180] width 130 height 6
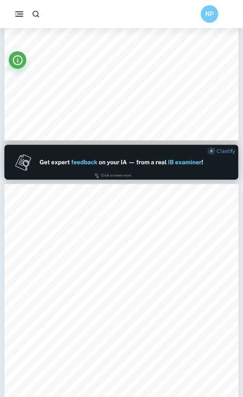
scroll to position [225, 0]
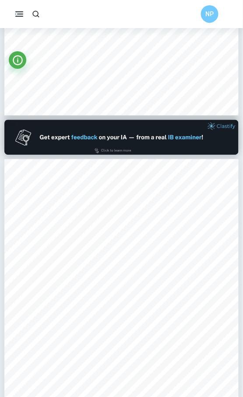
click at [114, 188] on div "1 Introduc)on As a na&on that has the Islamic Sharia law as the founda&on of it…" at bounding box center [121, 310] width 235 height 303
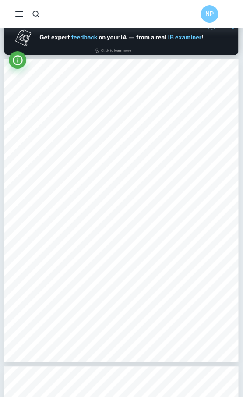
scroll to position [344, 0]
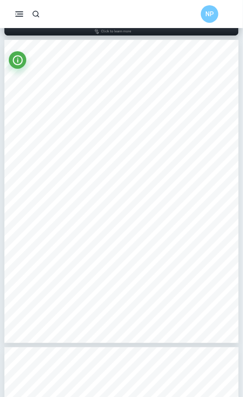
click at [116, 190] on span "evaluate its impact on women, especially with the religious and cultural aspect…" at bounding box center [121, 191] width 179 height 4
click at [49, 79] on span "As a na&on that has the Islamic Sharia law as the founda&on of its law mixed wi…" at bounding box center [155, 80] width 247 height 4
drag, startPoint x: 36, startPoint y: 79, endPoint x: 53, endPoint y: 80, distance: 16.2
click at [52, 80] on span "As a na&on that has the Islamic Sharia law as the founda&on of its law mixed wi…" at bounding box center [155, 80] width 247 height 4
click at [55, 80] on span "As a na&on that has the Islamic Sharia law as the founda&on of its law mixed wi…" at bounding box center [155, 80] width 247 height 4
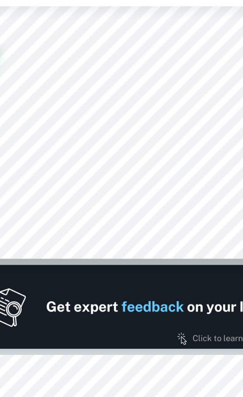
type input "1"
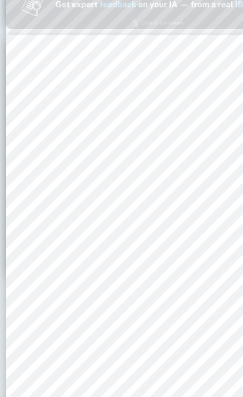
scroll to position [320, 0]
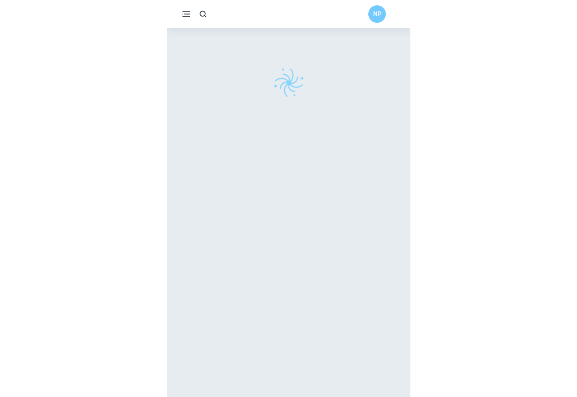
scroll to position [28, 0]
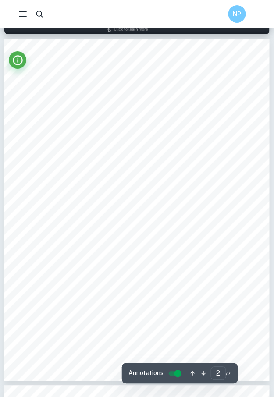
scroll to position [365, 0]
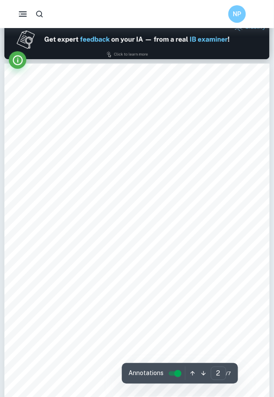
click at [35, 107] on div "1 1. Introduction and Background Information Born and raised in [DEMOGRAPHIC_DA…" at bounding box center [136, 235] width 265 height 343
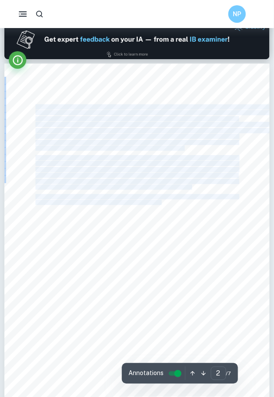
drag, startPoint x: 36, startPoint y: 107, endPoint x: 162, endPoint y: 204, distance: 158.5
click at [162, 204] on div "1 1. Introduction and Background Information Born and raised in Oman as the chi…" at bounding box center [136, 235] width 265 height 343
click at [162, 204] on span "than 75 of world trade, and approximately two-thirds of the world9s population …" at bounding box center [137, 202] width 203 height 5
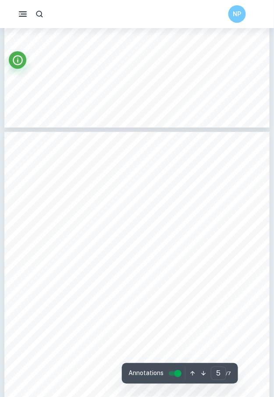
scroll to position [1529, 0]
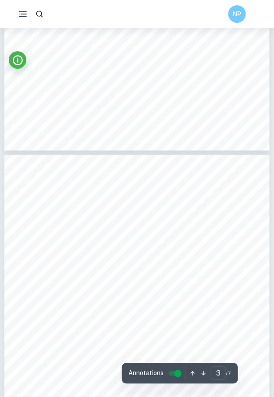
type input "2"
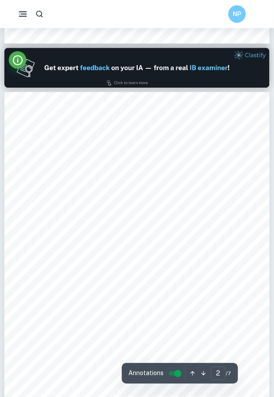
scroll to position [372, 0]
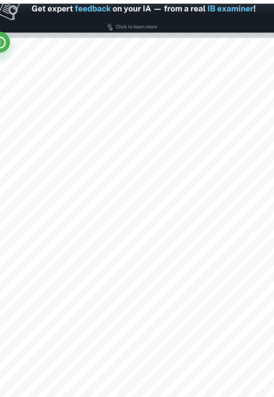
click at [104, 145] on div "1 1. Introduction and Background Information Born and raised in Oman as the chi…" at bounding box center [136, 228] width 265 height 343
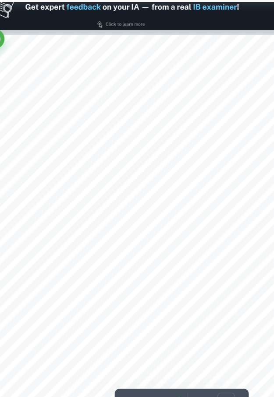
click at [102, 141] on span "over its ability to chart or shape international discourse and post visible gai…" at bounding box center [110, 141] width 148 height 5
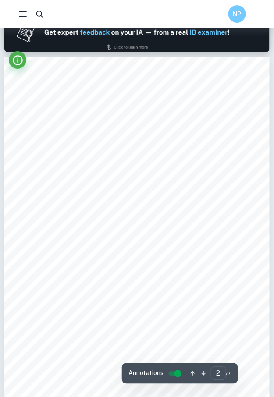
click at [176, 374] on input "controlled" at bounding box center [178, 374] width 32 height 11
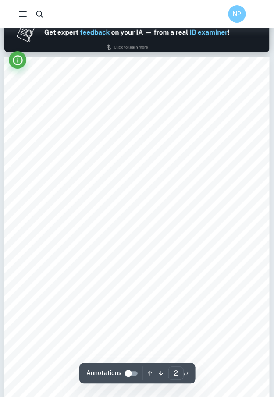
click at [128, 373] on input "controlled" at bounding box center [129, 374] width 32 height 11
click at [75, 144] on span "over its ability to chart or shape international discourse and post visible gai…" at bounding box center [110, 141] width 148 height 5
click at [18, 62] on icon "Info" at bounding box center [18, 60] width 12 height 12
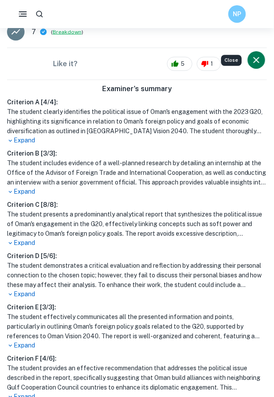
click at [76, 208] on h6 "Criterion C [ 8 / 8 ]:" at bounding box center [137, 205] width 260 height 10
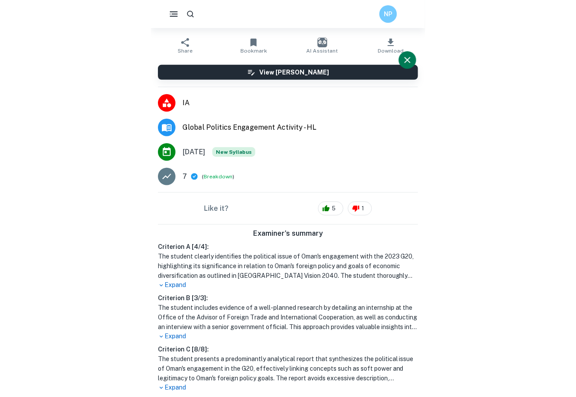
scroll to position [181, 0]
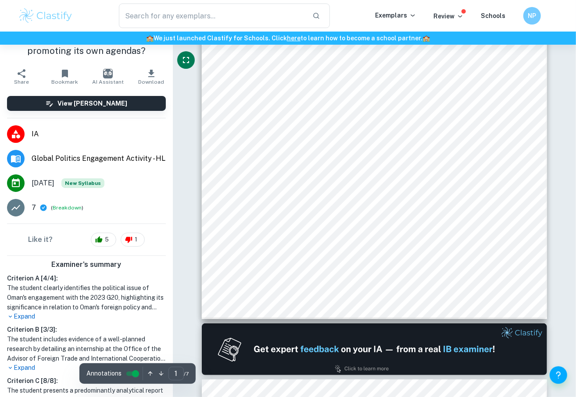
click at [243, 166] on div "Research Question: How effective was Oman9s engagement to the 2023 G20 in promo…" at bounding box center [375, 95] width 346 height 447
click at [161, 377] on icon "button" at bounding box center [161, 374] width 7 height 7
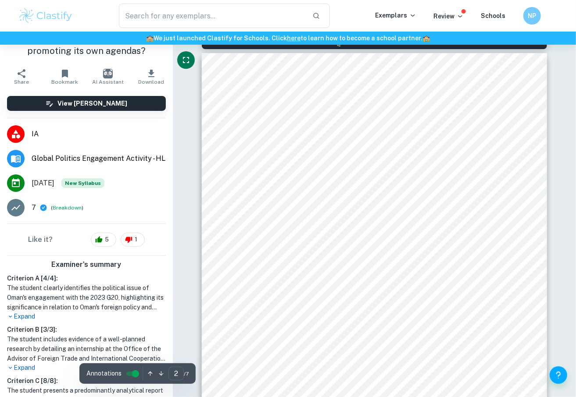
click at [243, 208] on div "1 1. Introduction and Background Information Born and raised in Oman as the chi…" at bounding box center [375, 276] width 346 height 447
click at [243, 229] on span "The G20 which consists of 19 countries and the EU has 85% of the world's gross …" at bounding box center [374, 227] width 264 height 6
click at [160, 373] on icon "button" at bounding box center [161, 374] width 7 height 7
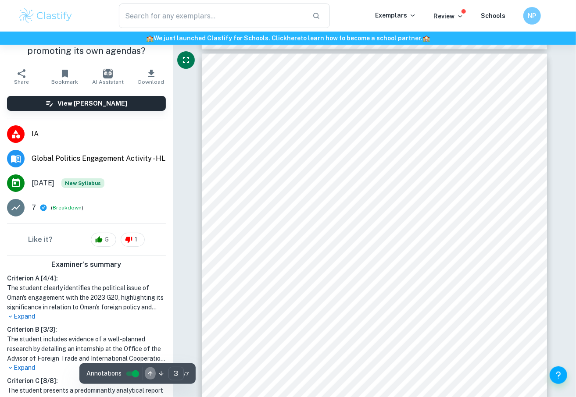
click at [150, 376] on icon "button" at bounding box center [150, 374] width 7 height 7
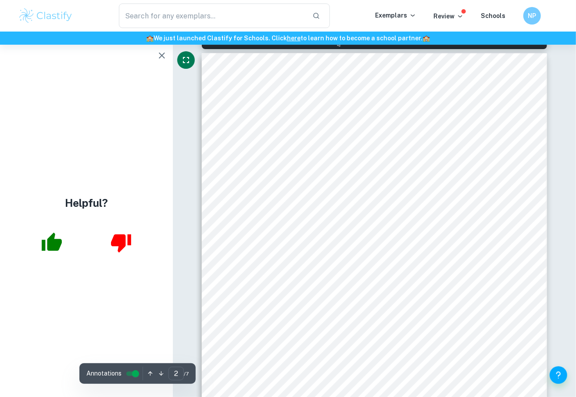
scroll to position [0, 0]
click at [214, 283] on div "1 1. Introduction and Background Information Born and raised in Oman as the chi…" at bounding box center [375, 276] width 346 height 447
click at [62, 252] on button "button" at bounding box center [52, 243] width 36 height 36
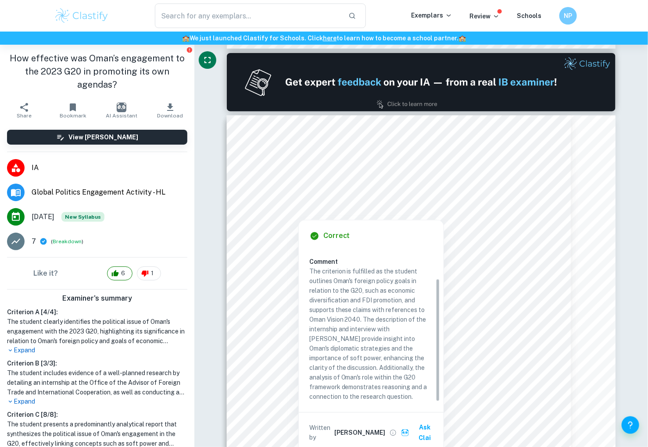
scroll to position [37, 0]
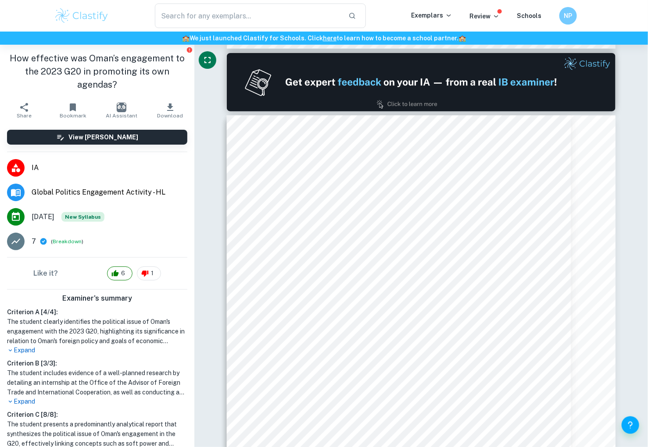
click at [243, 280] on span "the G20. My research is grounded on an internship at the office of the Advisor …" at bounding box center [420, 280] width 296 height 7
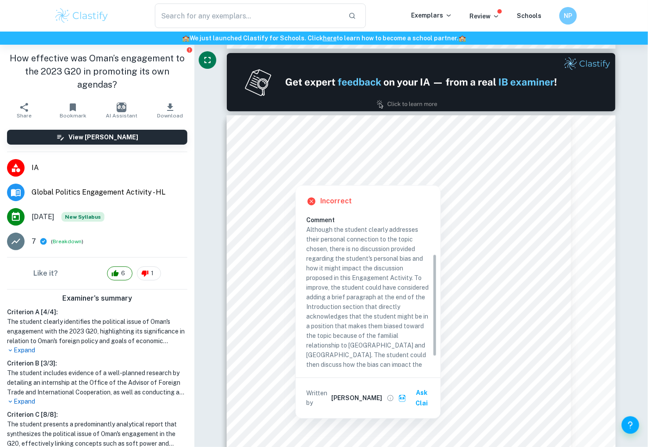
scroll to position [59, 0]
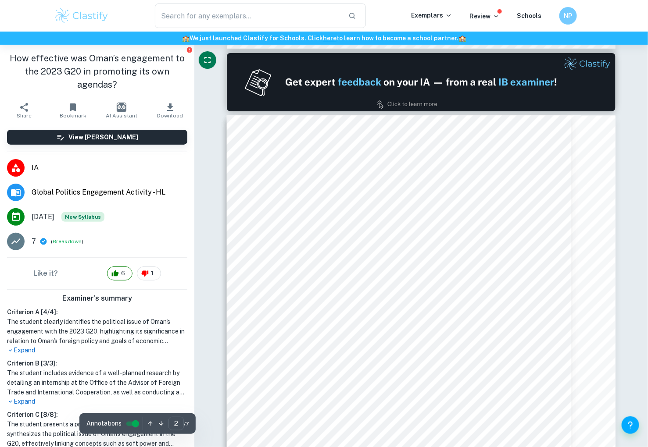
click at [243, 386] on div "1 1. Introduction and Background Information Born and raised in Oman as the chi…" at bounding box center [421, 367] width 389 height 503
click at [161, 397] on button "button" at bounding box center [161, 424] width 11 height 14
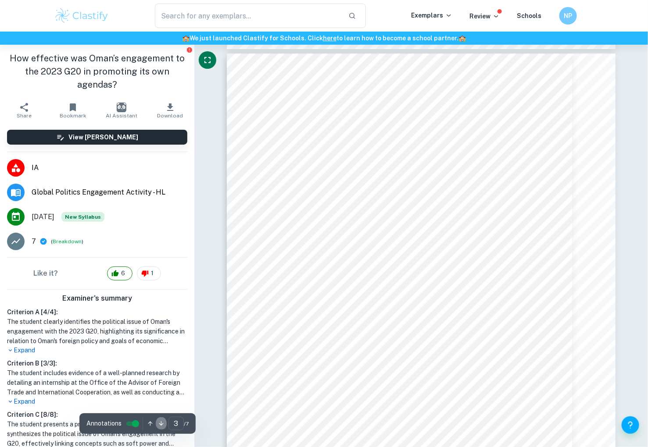
click at [161, 397] on button "button" at bounding box center [161, 424] width 11 height 14
click at [163, 397] on button "button" at bounding box center [161, 424] width 11 height 14
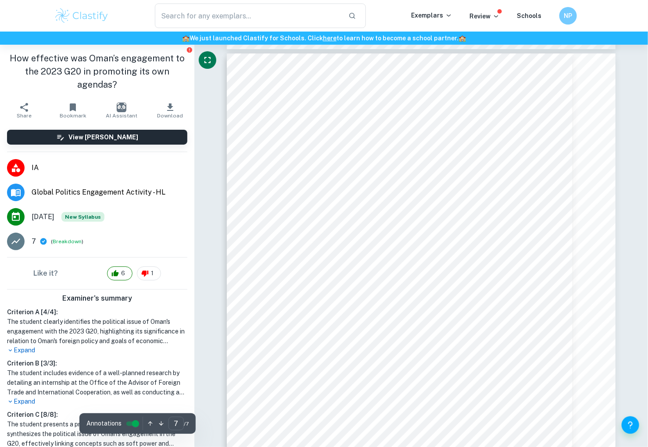
scroll to position [3104, 0]
click at [147, 397] on icon "button" at bounding box center [150, 424] width 7 height 7
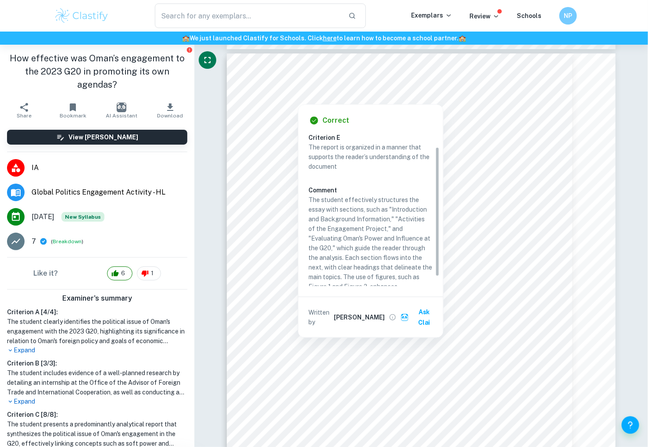
scroll to position [27, 0]
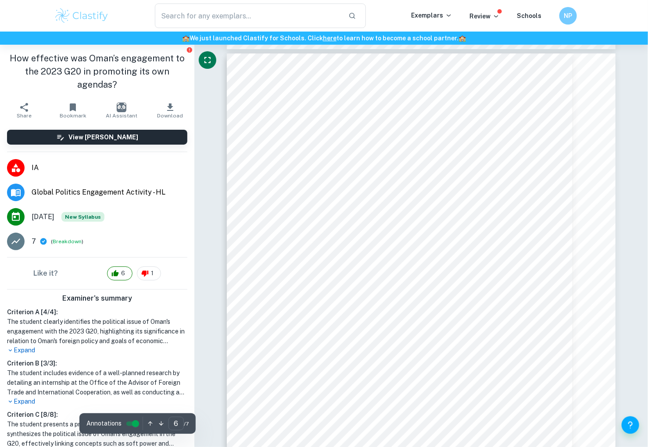
click at [150, 397] on icon "button" at bounding box center [150, 424] width 7 height 7
click at [150, 397] on icon "button" at bounding box center [150, 424] width 4 height 4
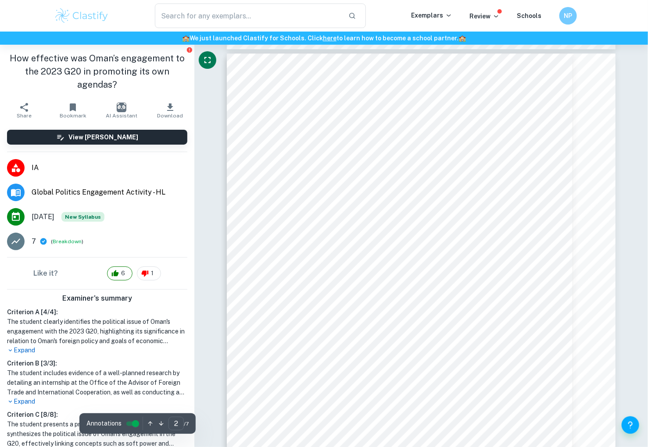
scroll to position [569, 0]
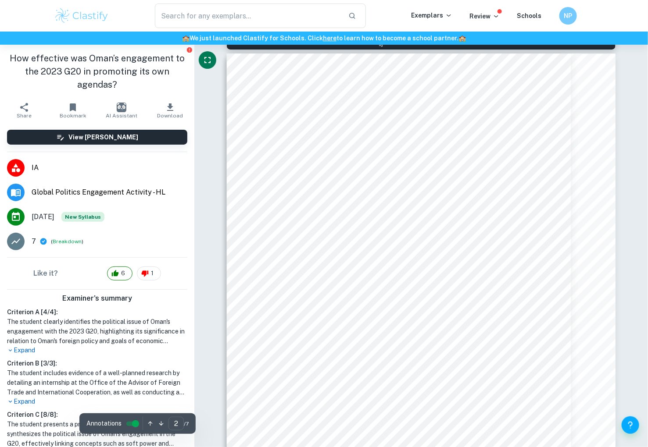
click at [150, 397] on icon "button" at bounding box center [150, 424] width 4 height 4
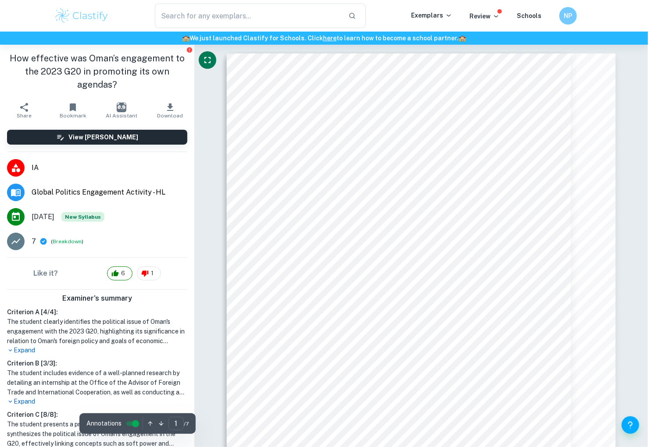
click at [166, 397] on div "Annotations 1 ​ / 7" at bounding box center [137, 423] width 116 height 21
click at [164, 397] on button "button" at bounding box center [161, 424] width 11 height 14
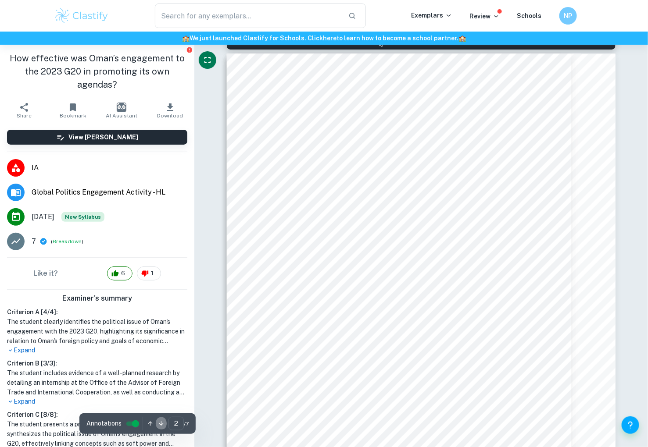
click at [162, 397] on icon "button" at bounding box center [161, 424] width 7 height 7
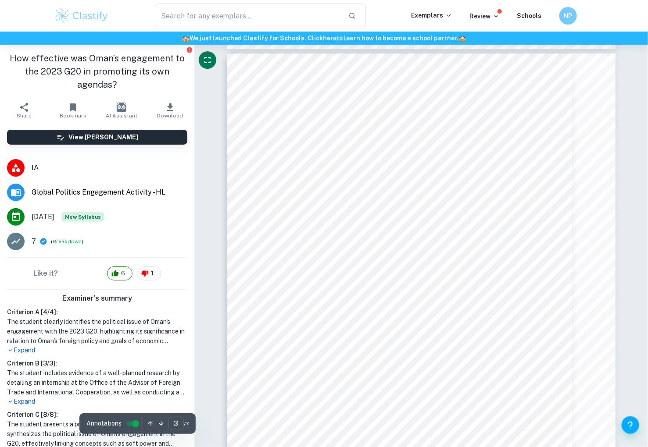
click at [150, 397] on icon "button" at bounding box center [150, 424] width 7 height 7
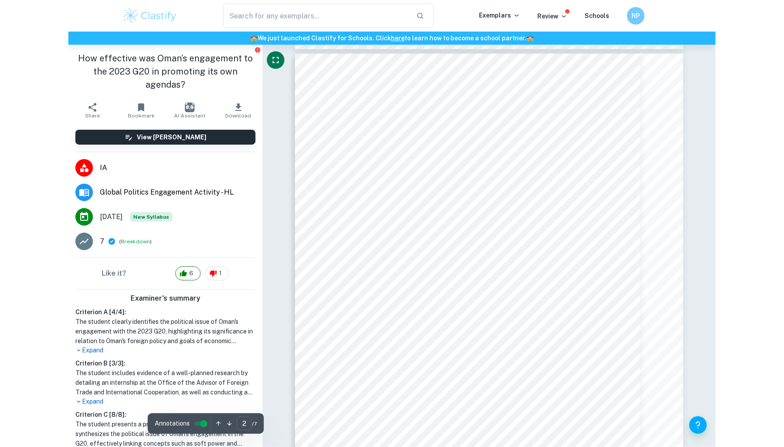
scroll to position [569, 0]
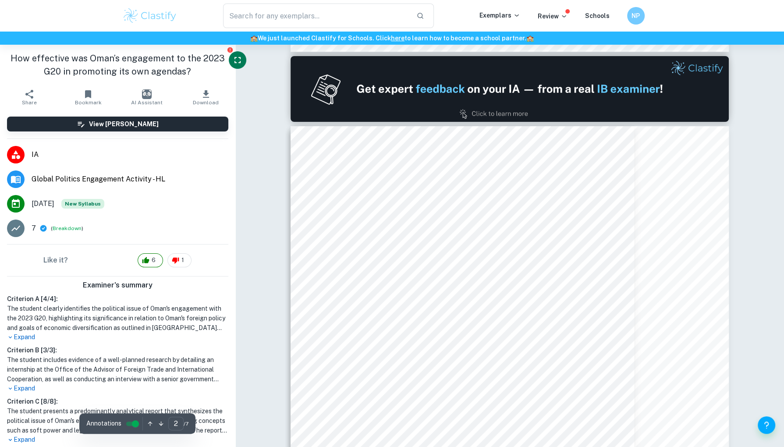
click at [243, 127] on div "1 1. Introduction and Background Information Born and raised in Oman as the chi…" at bounding box center [510, 409] width 438 height 567
click at [236, 60] on icon "Fullscreen" at bounding box center [237, 60] width 11 height 11
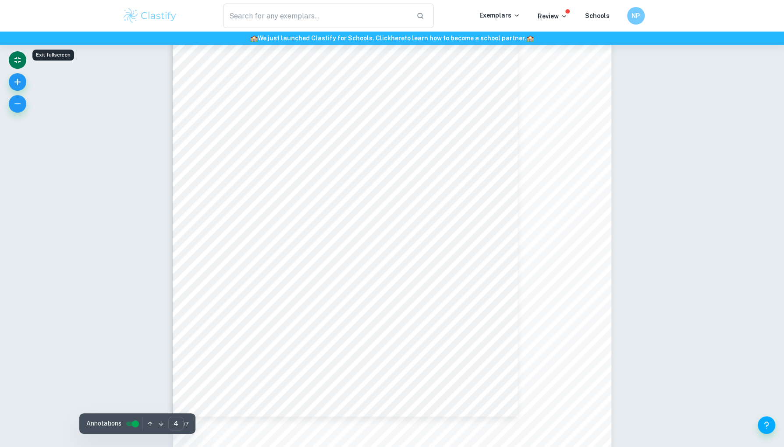
scroll to position [1873, 0]
type input "3"
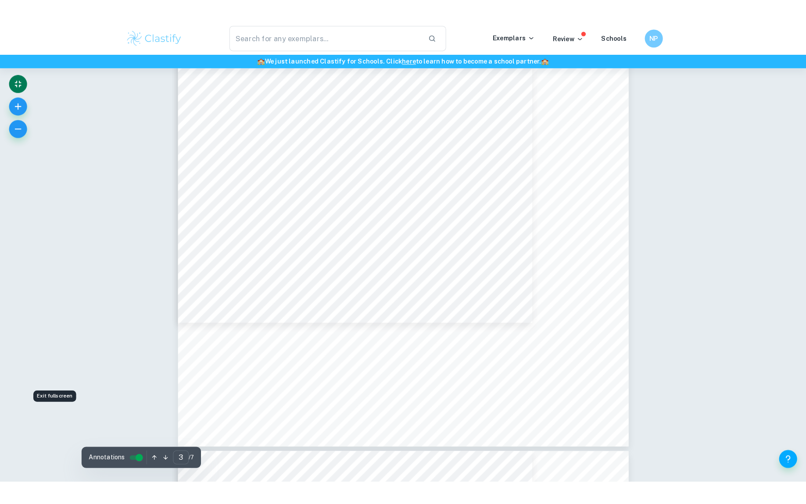
scroll to position [1218, 0]
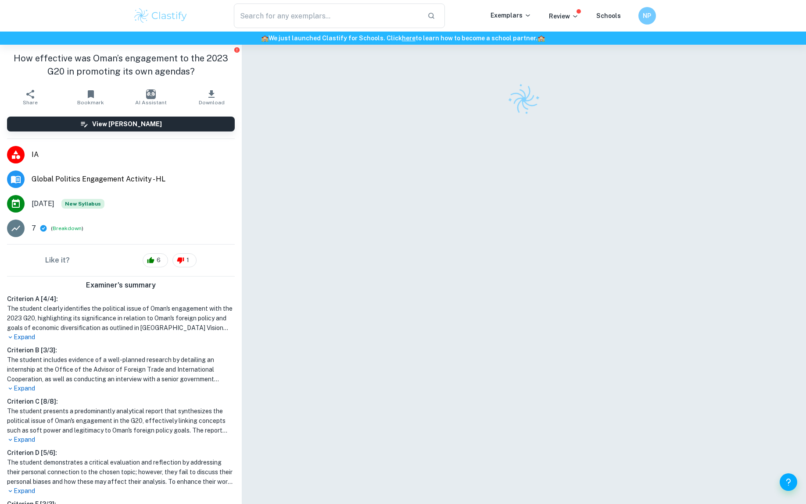
scroll to position [44, 0]
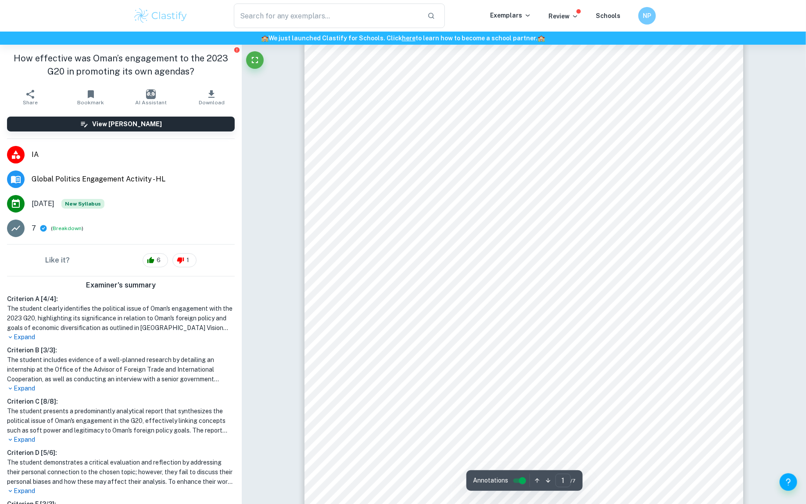
click at [166, 12] on img at bounding box center [161, 16] width 56 height 18
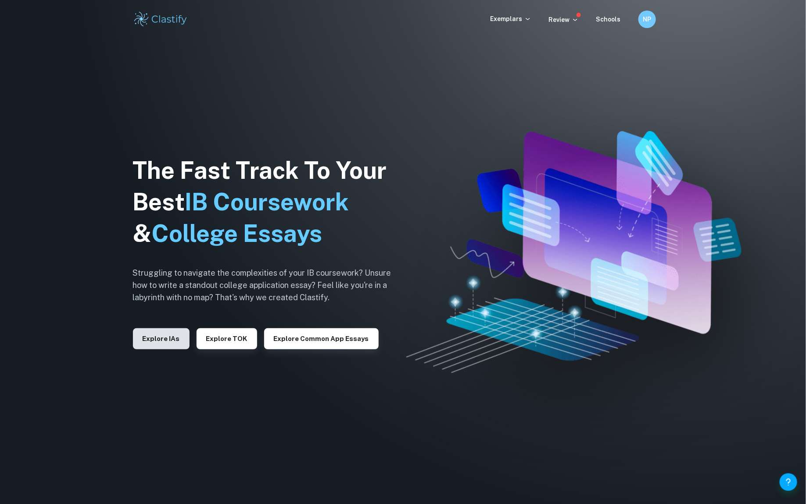
click at [158, 339] on button "Explore IAs" at bounding box center [161, 338] width 57 height 21
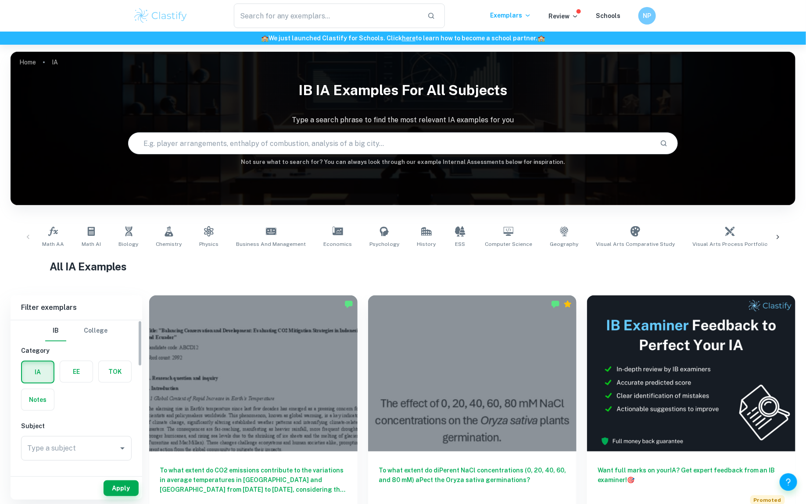
click at [48, 451] on input "Type a subject" at bounding box center [69, 448] width 89 height 17
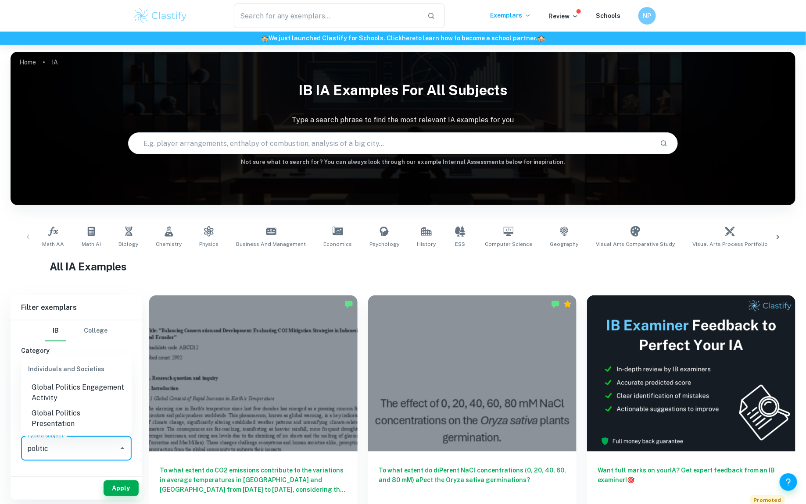
click at [66, 399] on li "Global Politics Engagement Activity" at bounding box center [76, 393] width 110 height 26
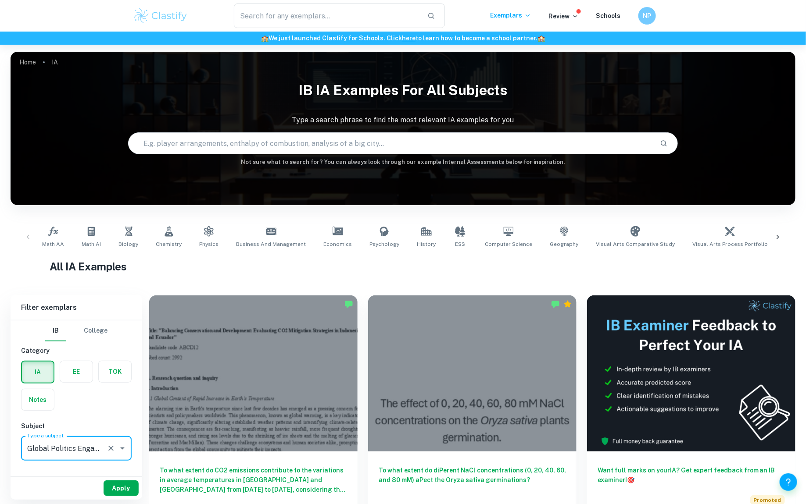
type input "Global Politics Engagement Activity"
click at [121, 494] on button "Apply" at bounding box center [120, 489] width 35 height 16
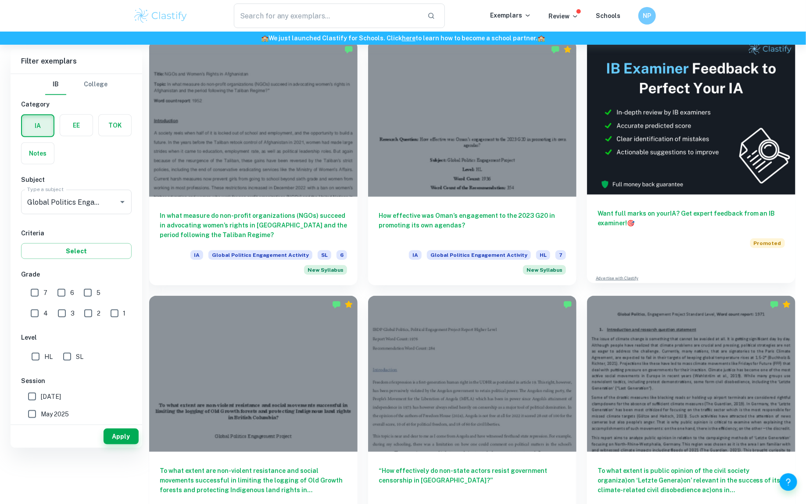
scroll to position [417, 0]
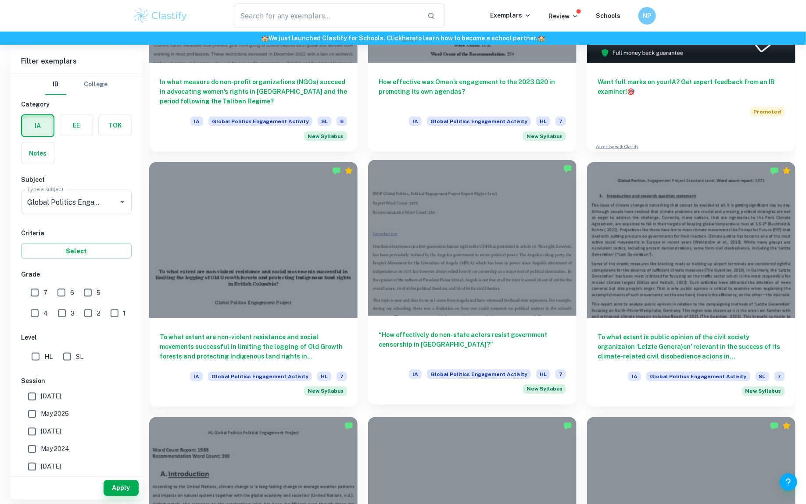
click at [440, 328] on div "“How effectively do non-state actors resist government censorship in [GEOGRAPHI…" at bounding box center [472, 360] width 208 height 89
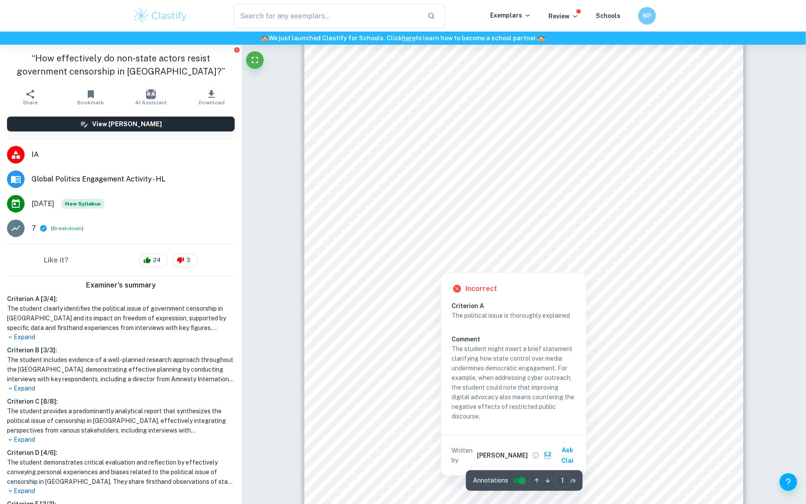
scroll to position [83, 0]
